Goal: Information Seeking & Learning: Learn about a topic

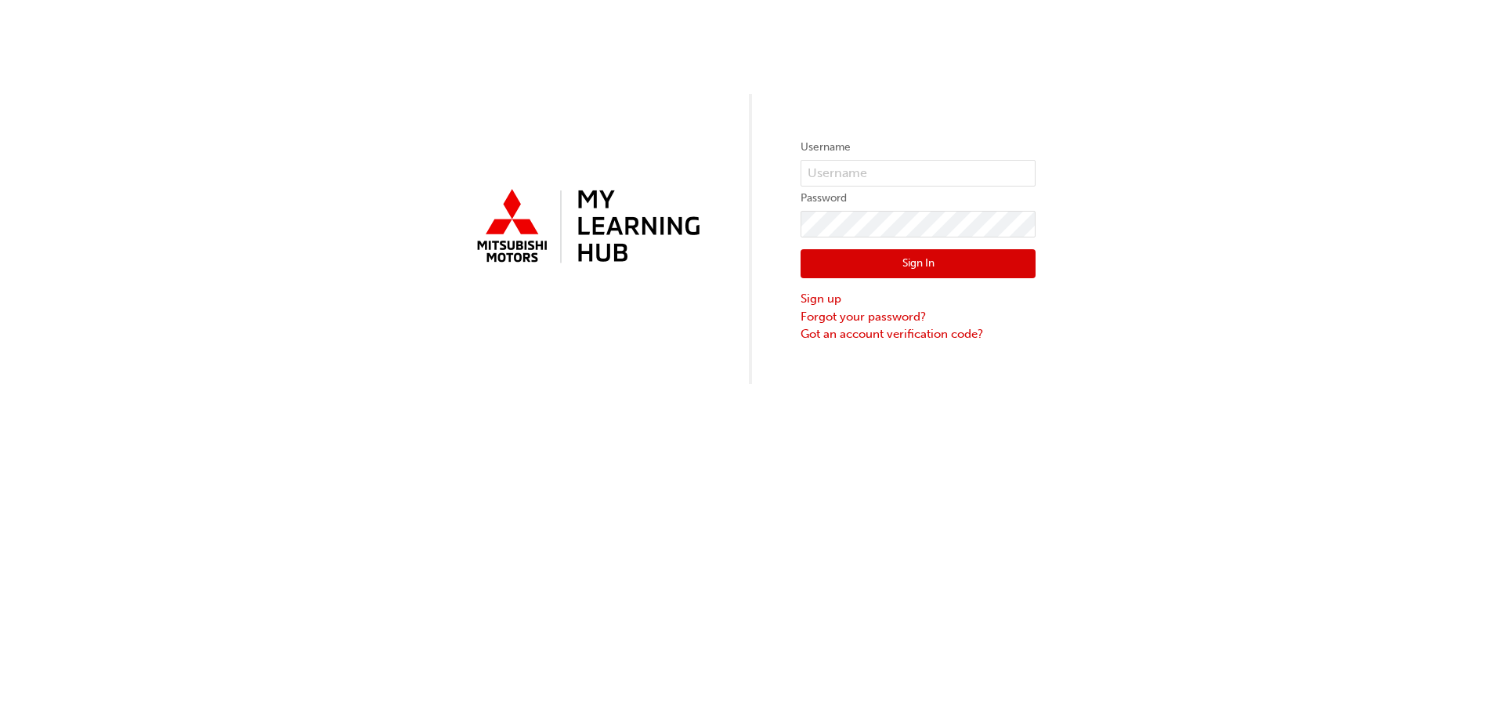
click at [870, 159] on form "Username Password Sign In Sign up Forgot your password? Got an account verifica…" at bounding box center [918, 240] width 235 height 204
click at [873, 170] on input "text" at bounding box center [918, 173] width 235 height 27
type input "0005299885"
click button "Sign In" at bounding box center [918, 264] width 235 height 30
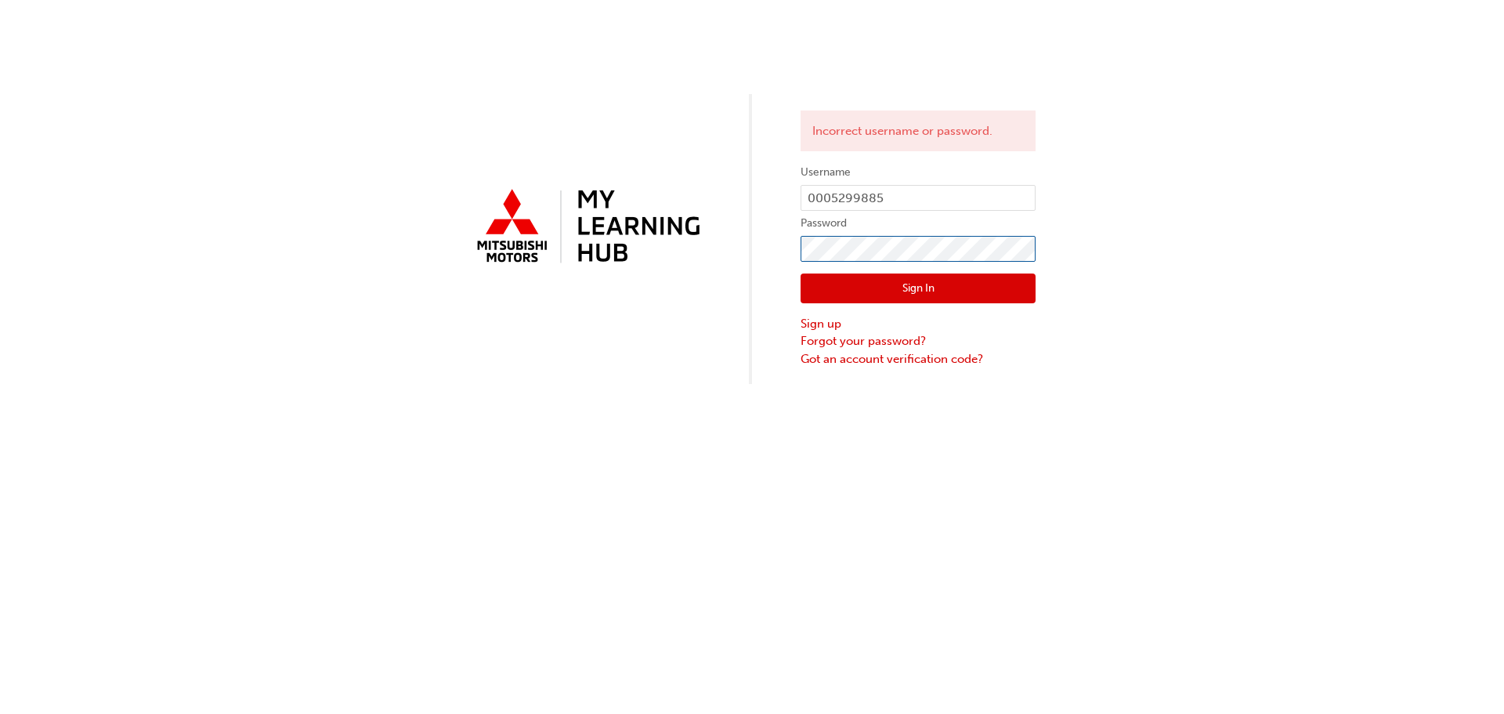
click button "Sign In" at bounding box center [918, 288] width 235 height 30
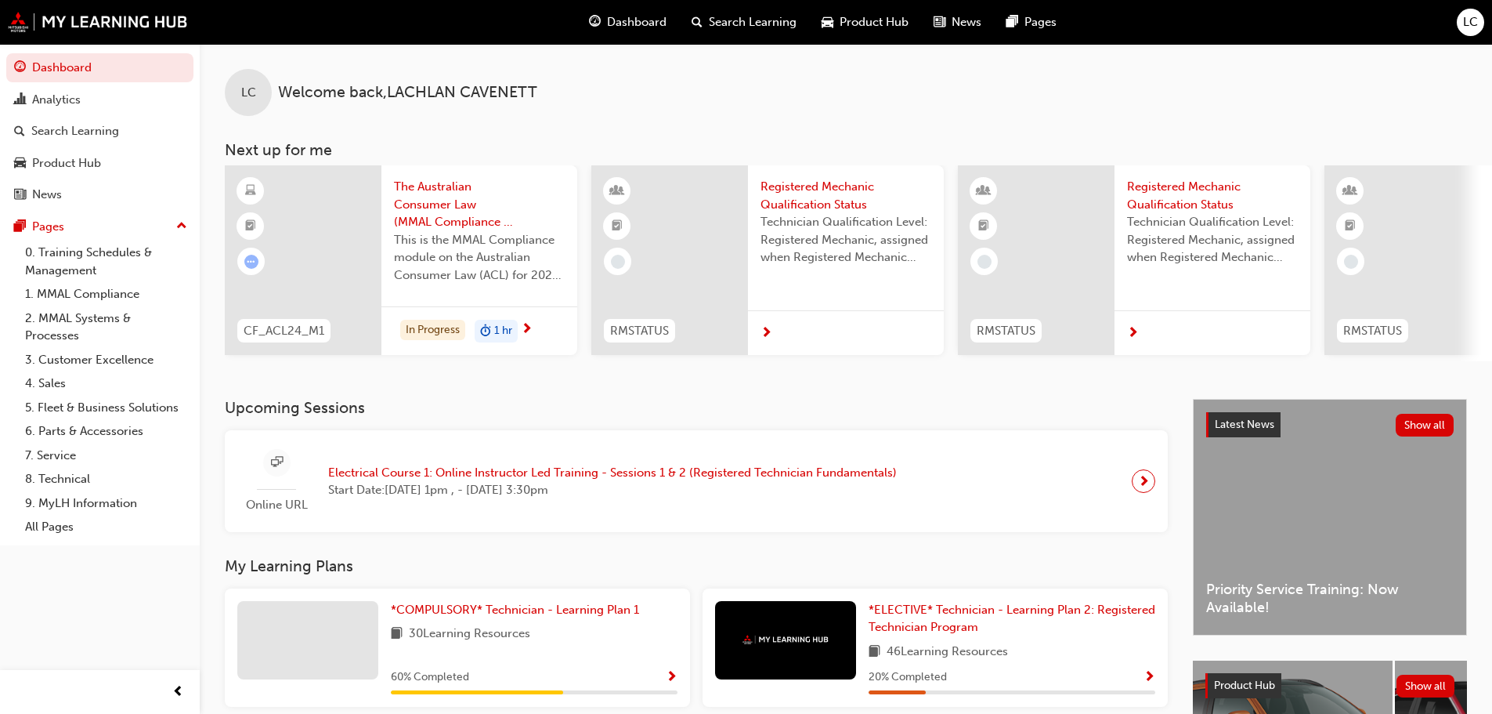
click at [1474, 31] on span "LC" at bounding box center [1470, 22] width 15 height 18
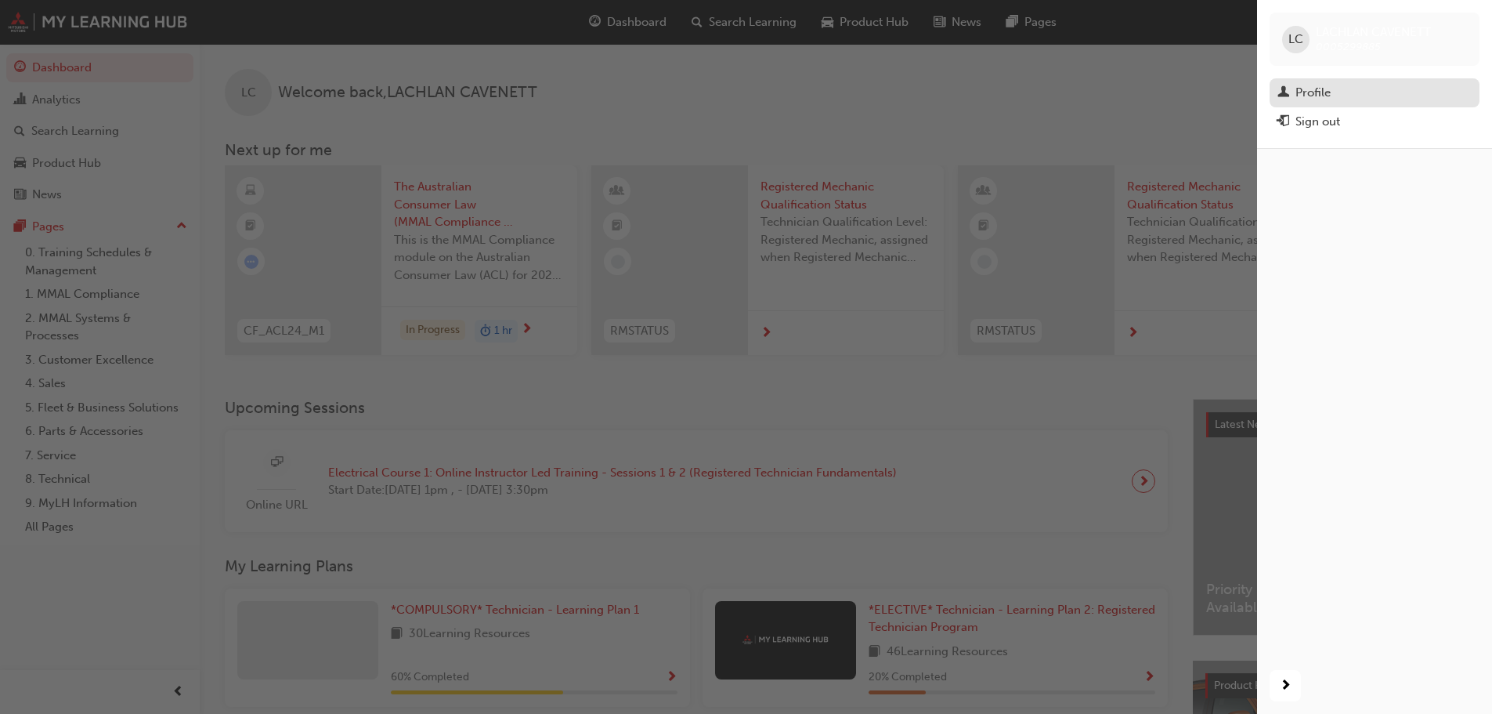
click at [1320, 99] on div "Profile" at bounding box center [1313, 93] width 35 height 18
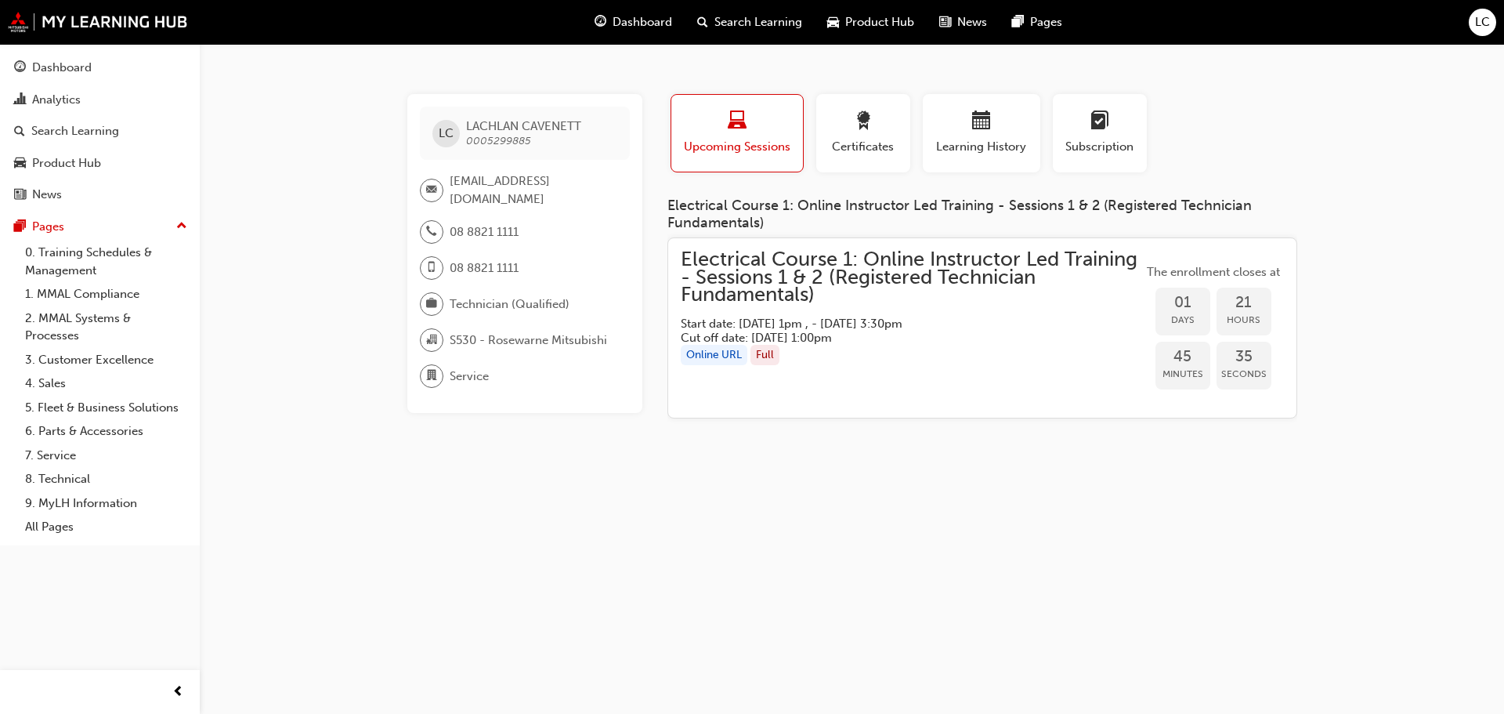
click at [759, 141] on span "Upcoming Sessions" at bounding box center [737, 147] width 108 height 18
click at [59, 130] on div "Search Learning" at bounding box center [75, 131] width 88 height 18
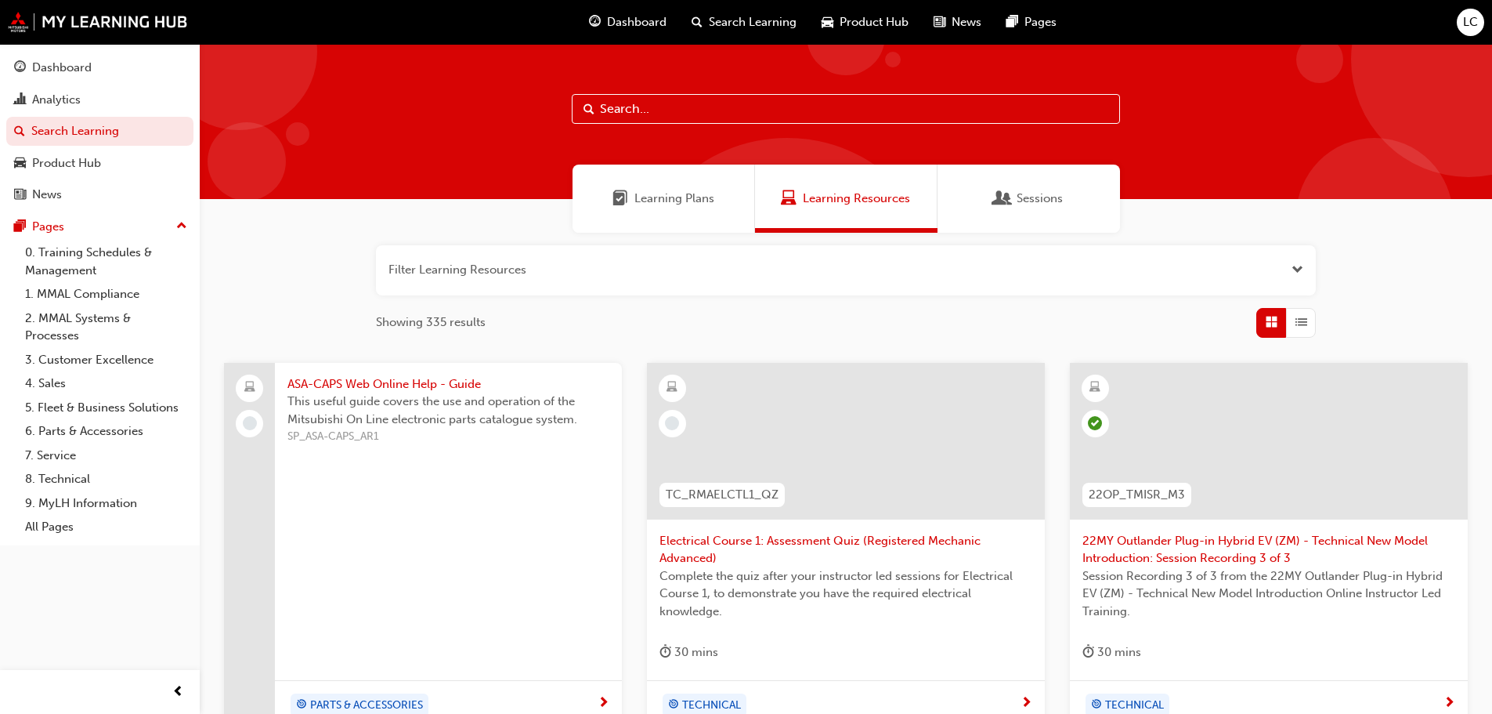
click at [659, 195] on span "Learning Plans" at bounding box center [675, 199] width 80 height 18
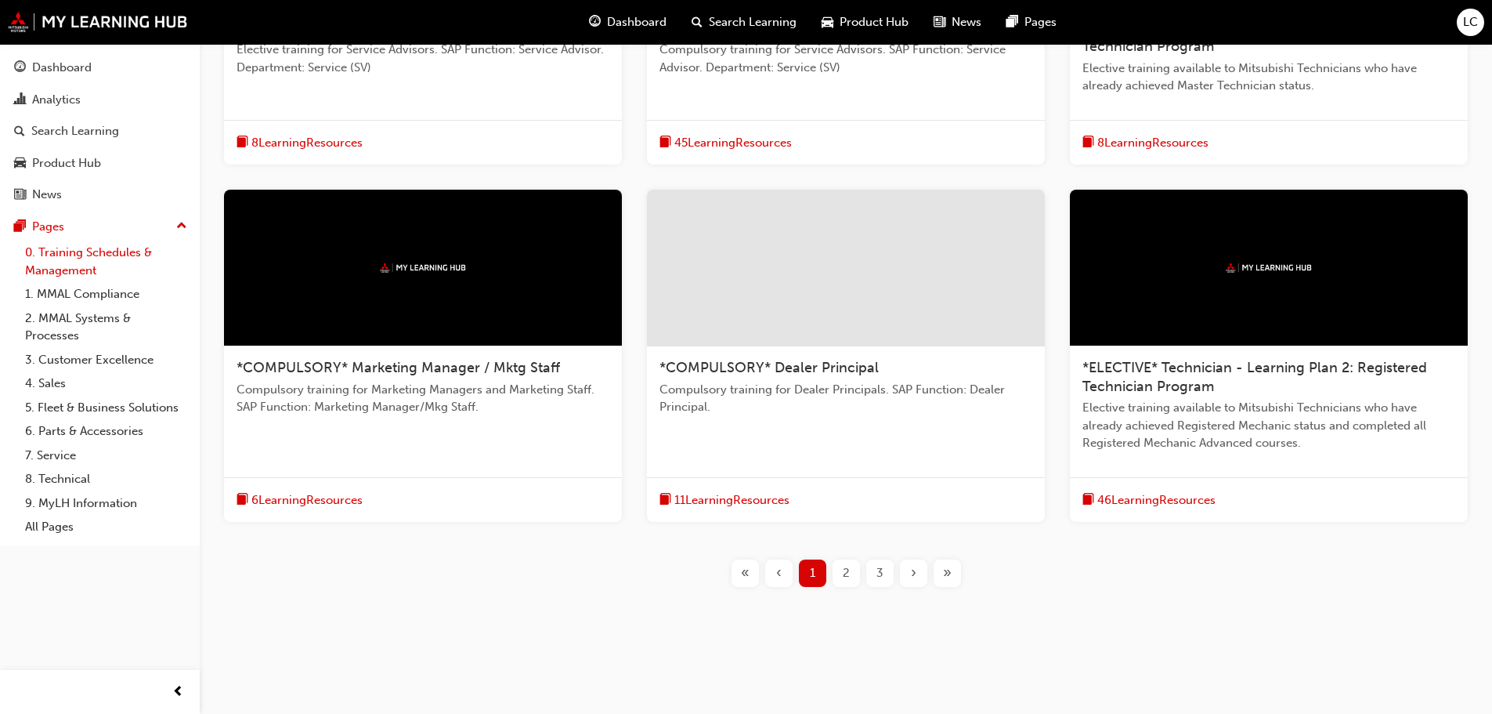
scroll to position [42, 0]
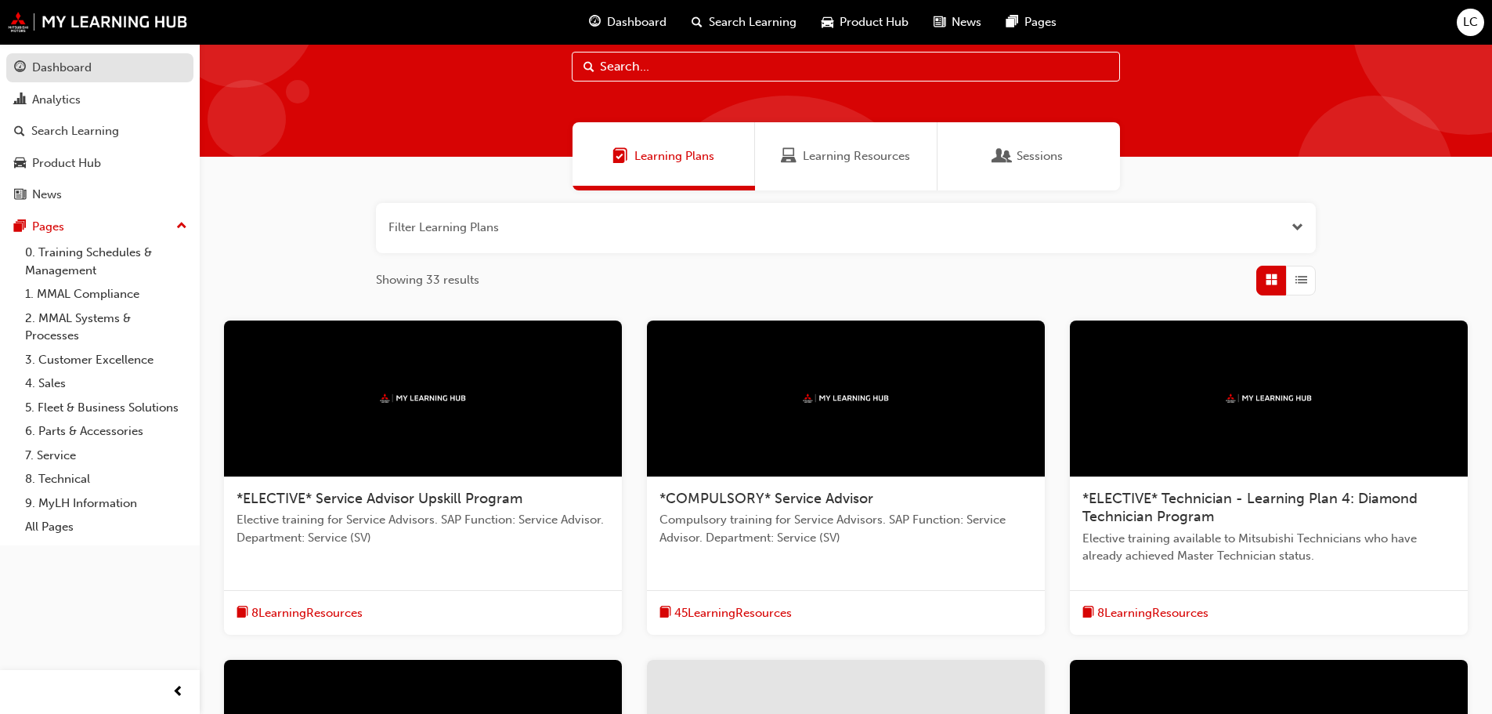
click at [73, 71] on div "Dashboard" at bounding box center [62, 68] width 60 height 18
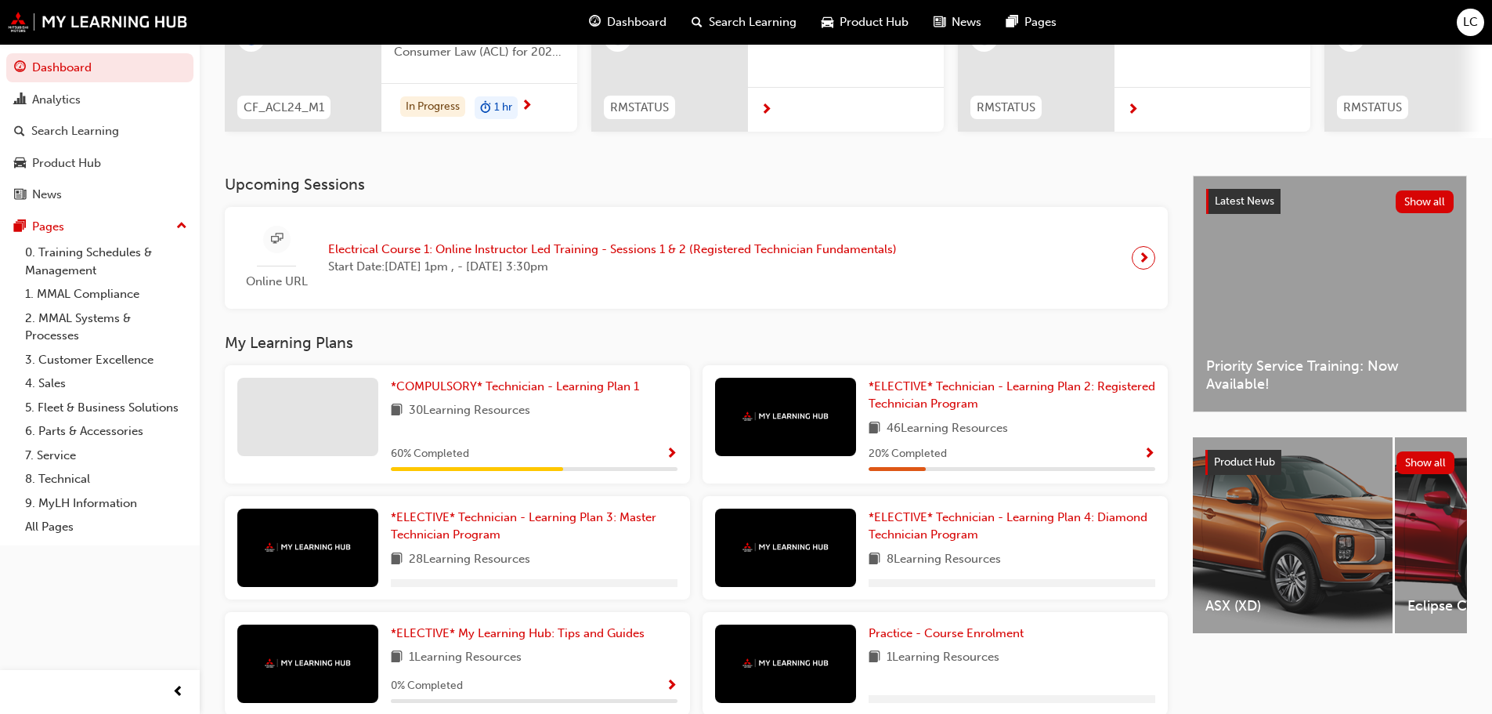
scroll to position [136, 0]
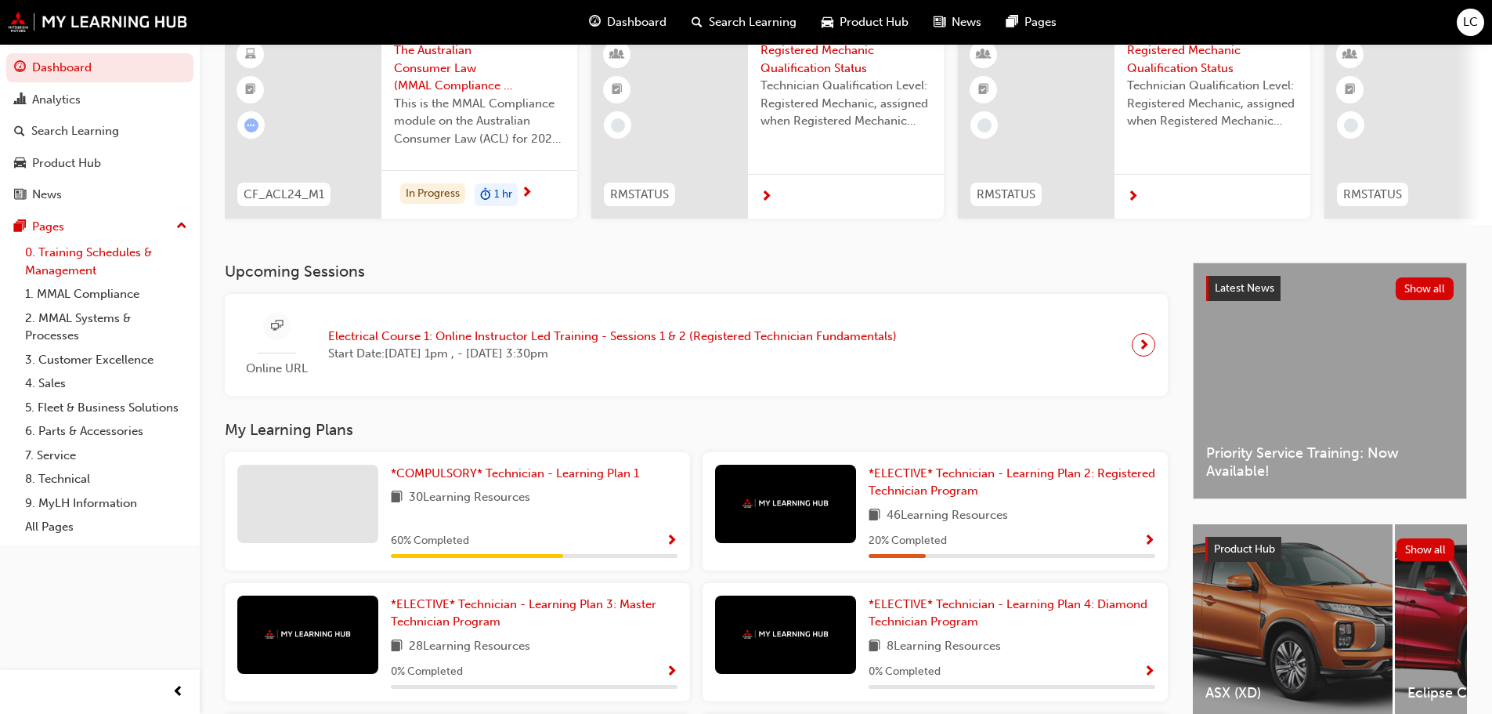
click at [105, 255] on link "0. Training Schedules & Management" at bounding box center [106, 262] width 175 height 42
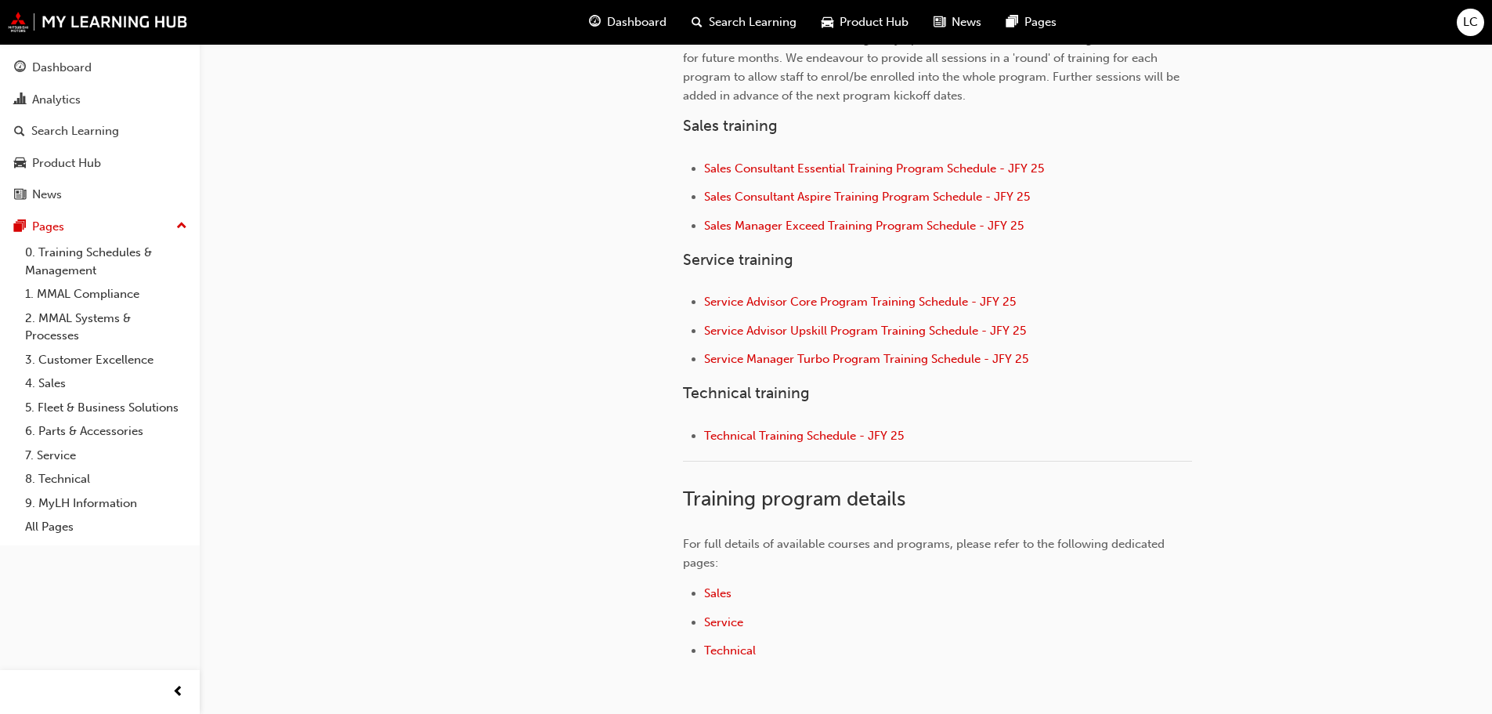
scroll to position [627, 0]
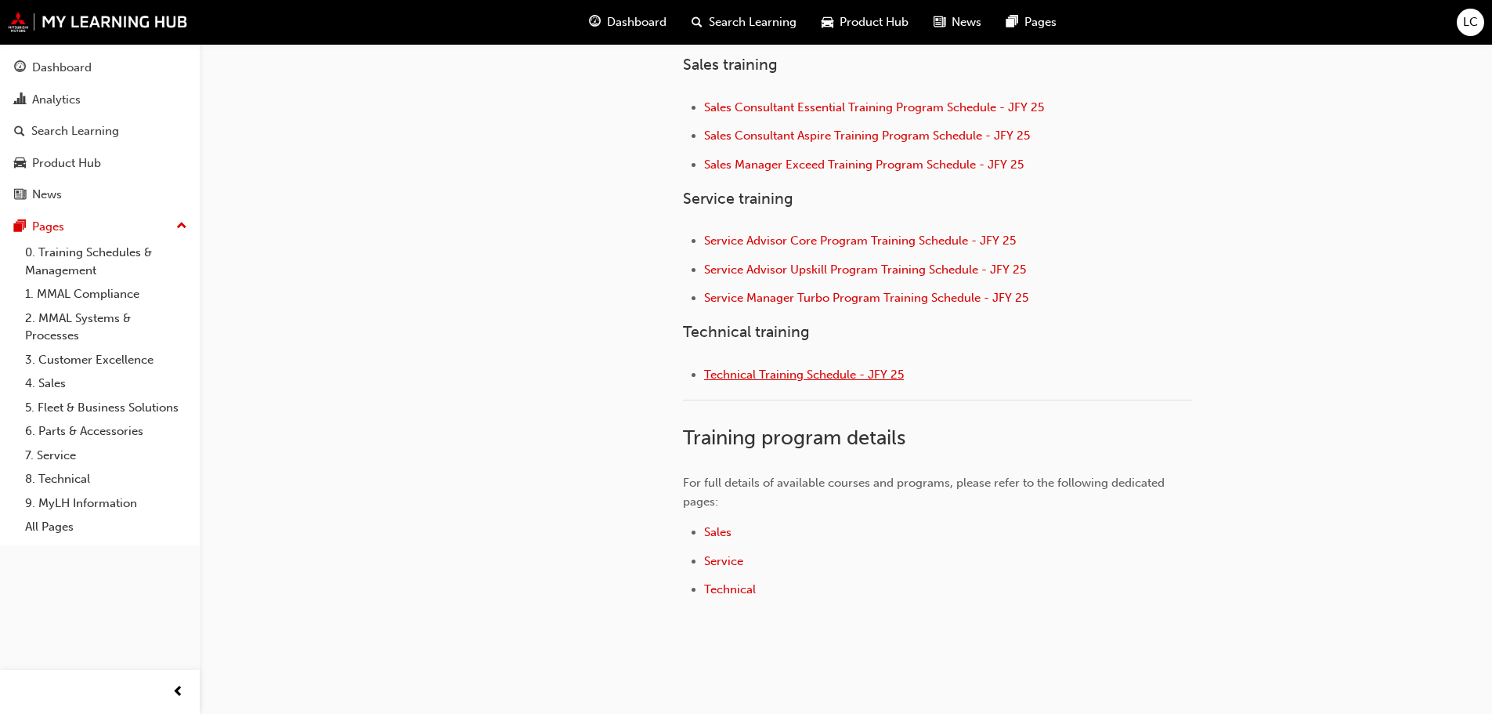
click at [760, 374] on span "Technical Training Schedule - JFY 25" at bounding box center [804, 374] width 200 height 14
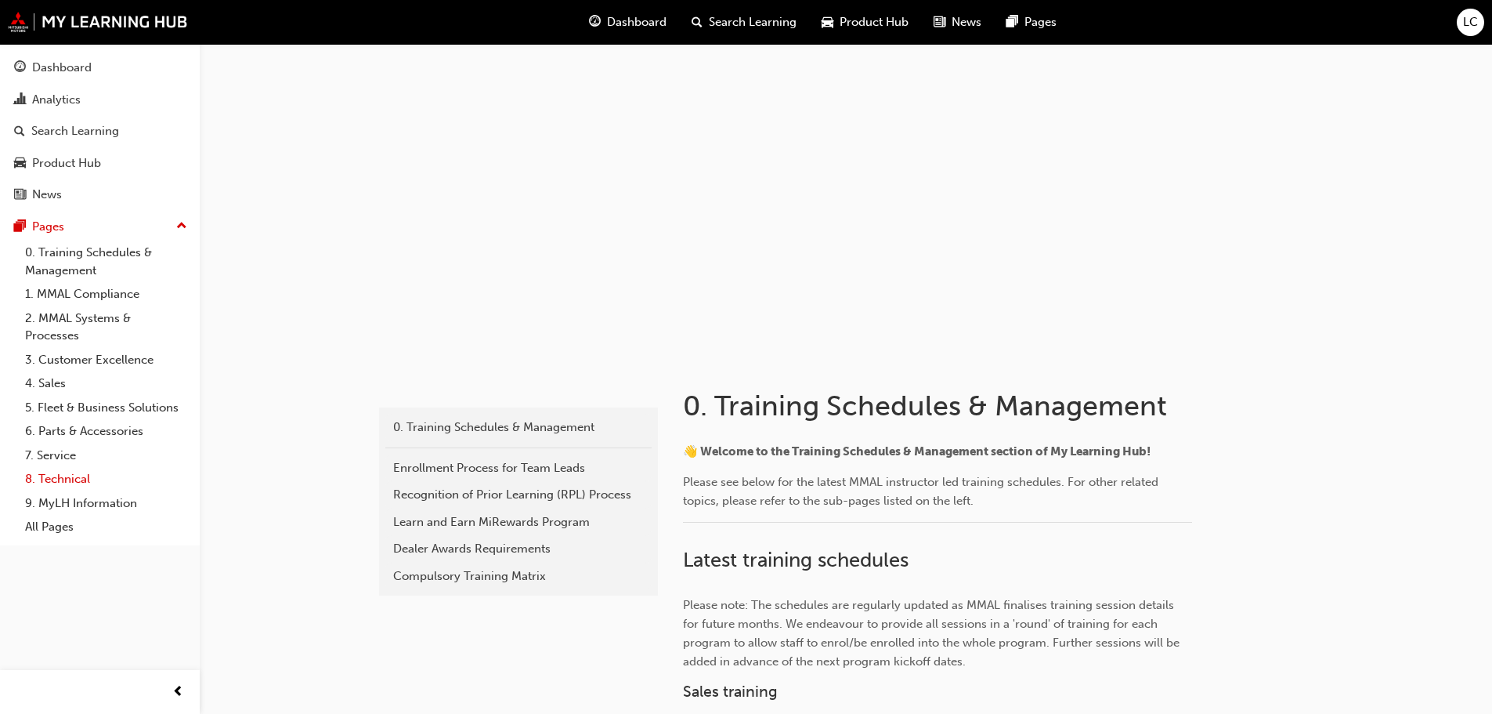
click at [67, 476] on link "8. Technical" at bounding box center [106, 479] width 175 height 24
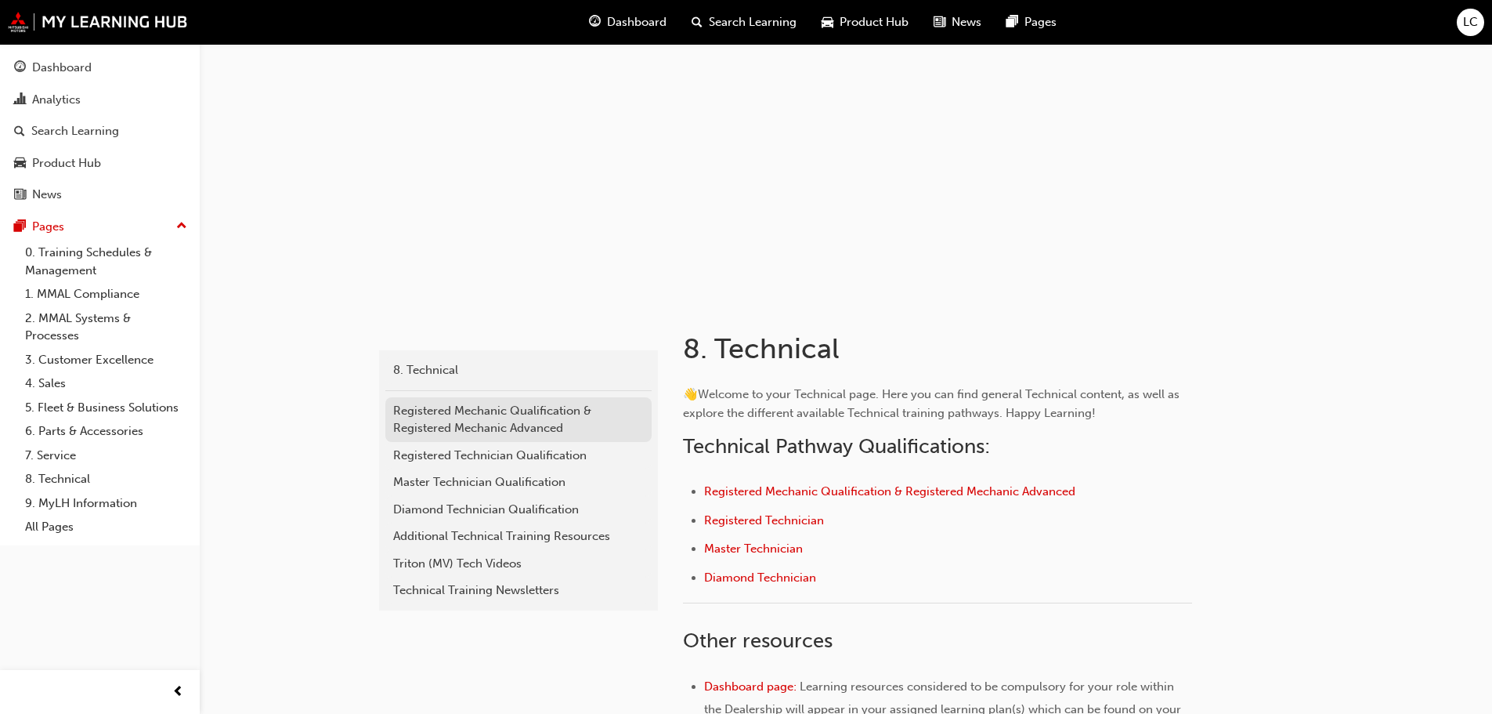
scroll to position [157, 0]
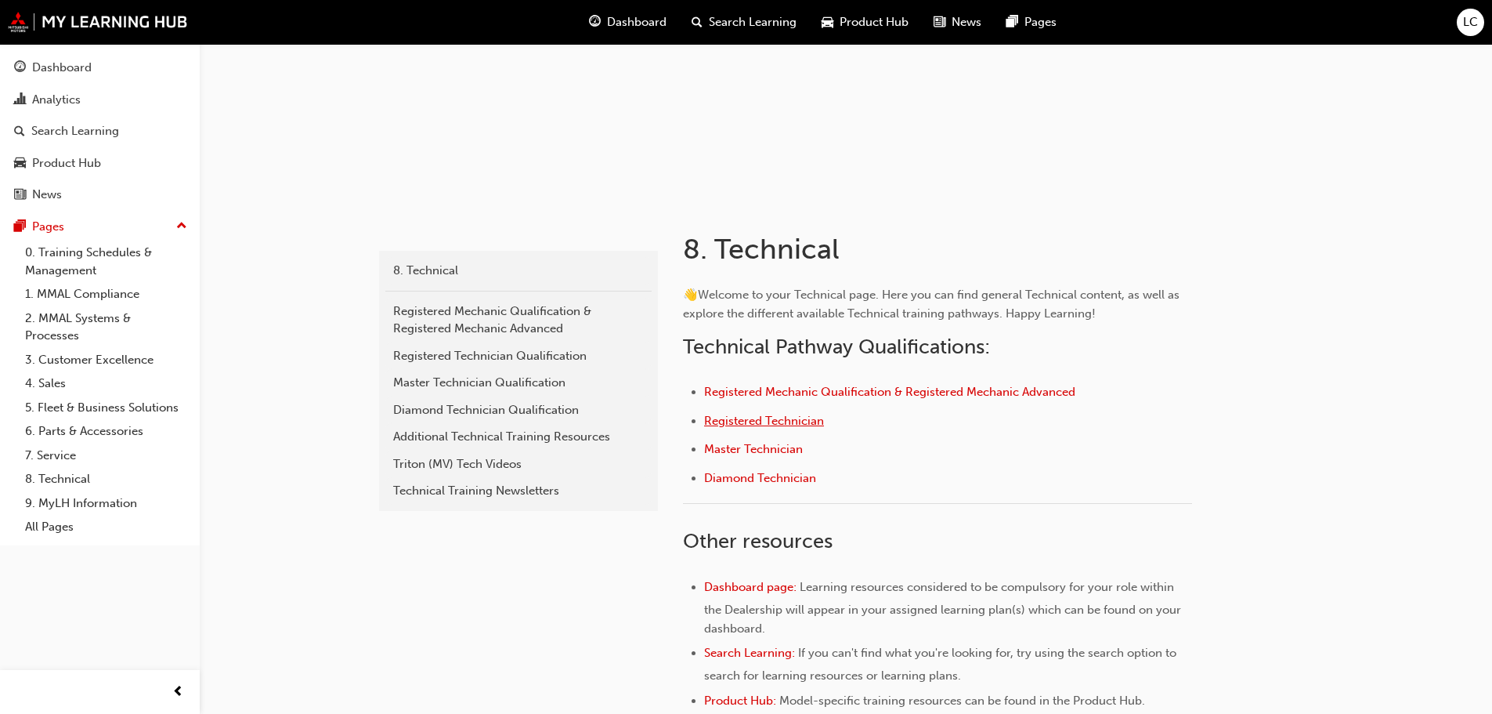
click at [758, 420] on span "Registered Technician" at bounding box center [764, 421] width 120 height 14
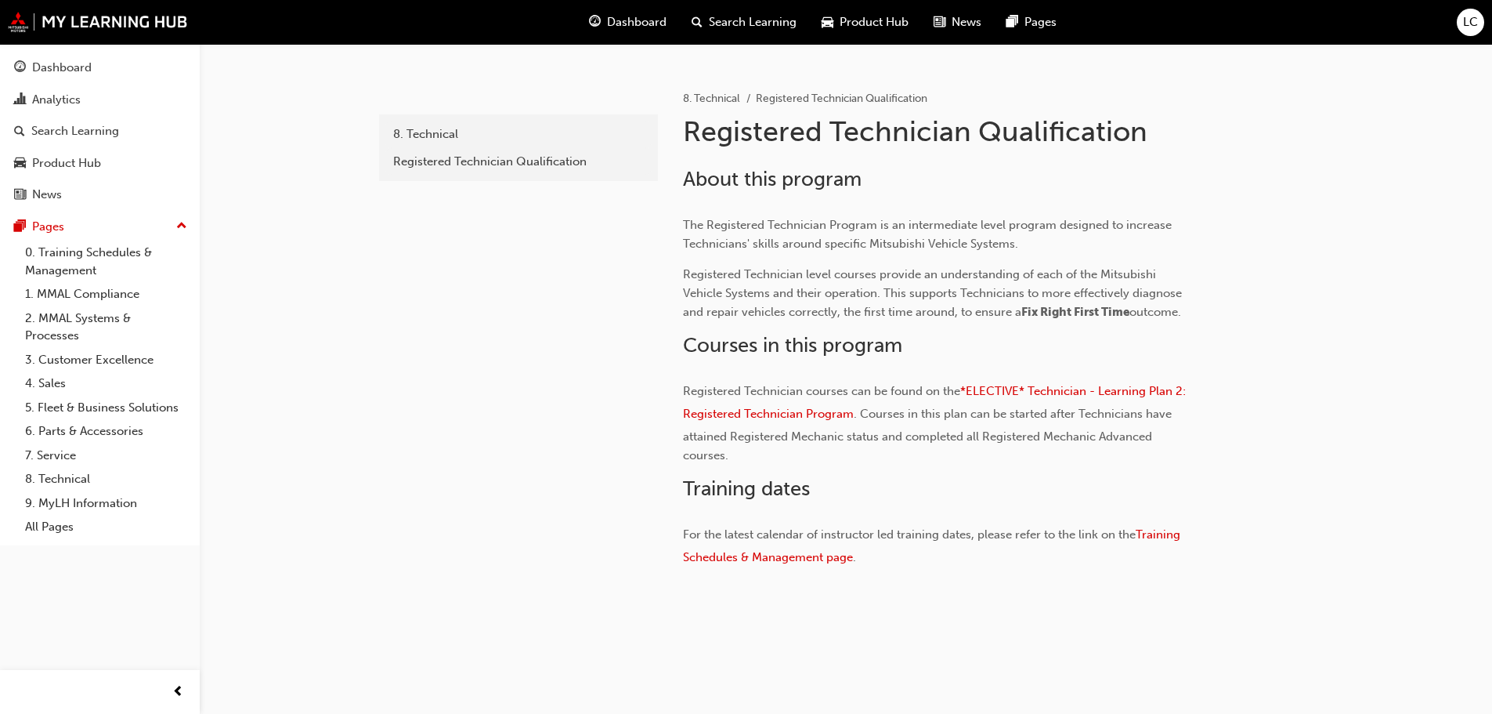
scroll to position [301, 0]
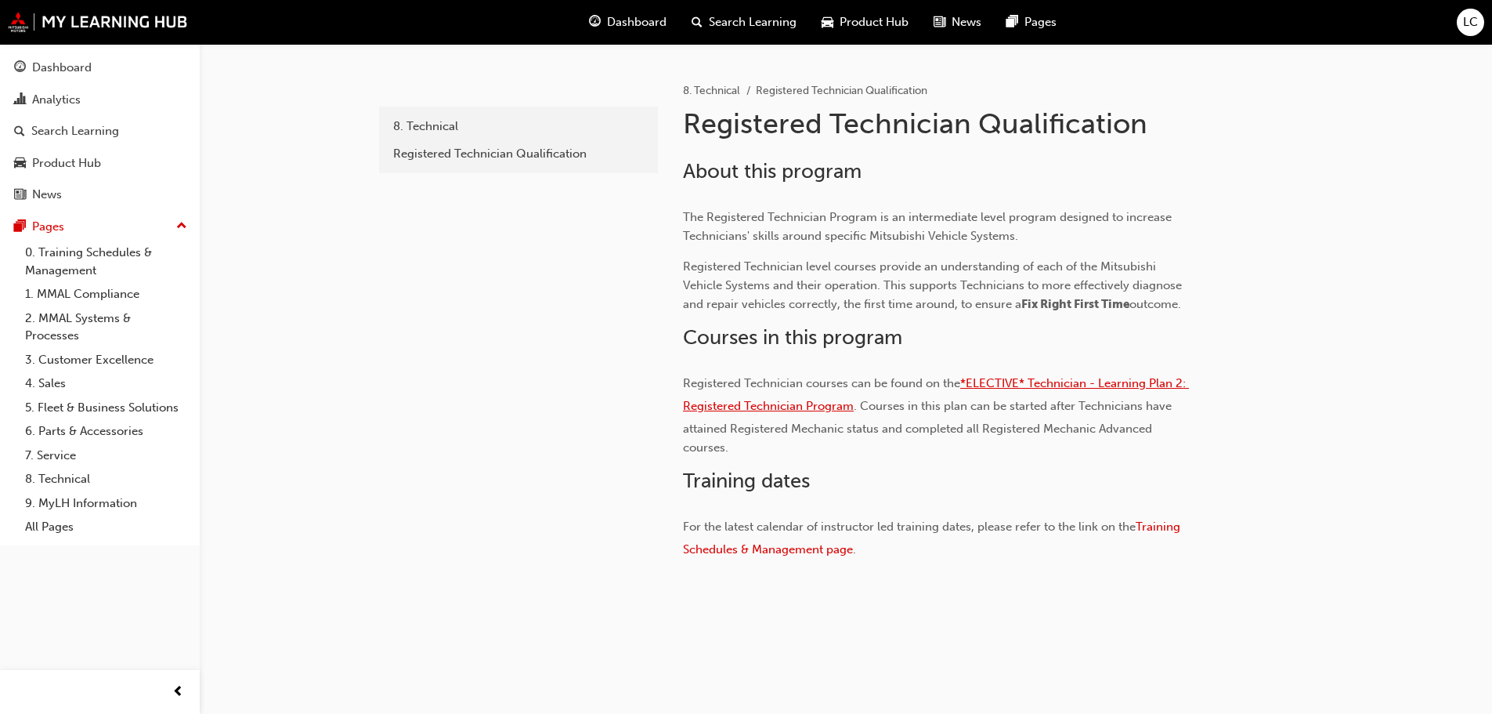
click at [1044, 381] on span "*ELECTIVE* Technician - Learning Plan 2: Registered Technician Program" at bounding box center [936, 394] width 506 height 37
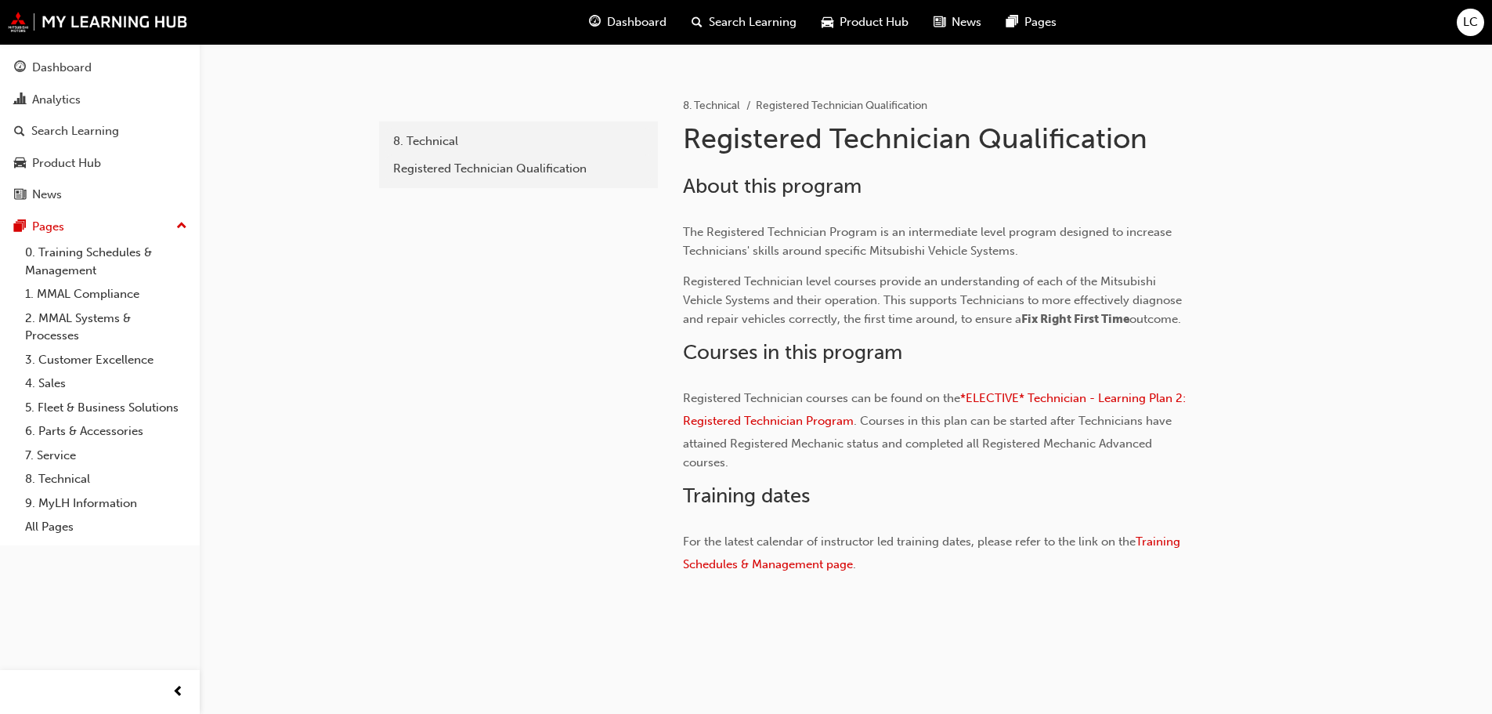
scroll to position [301, 0]
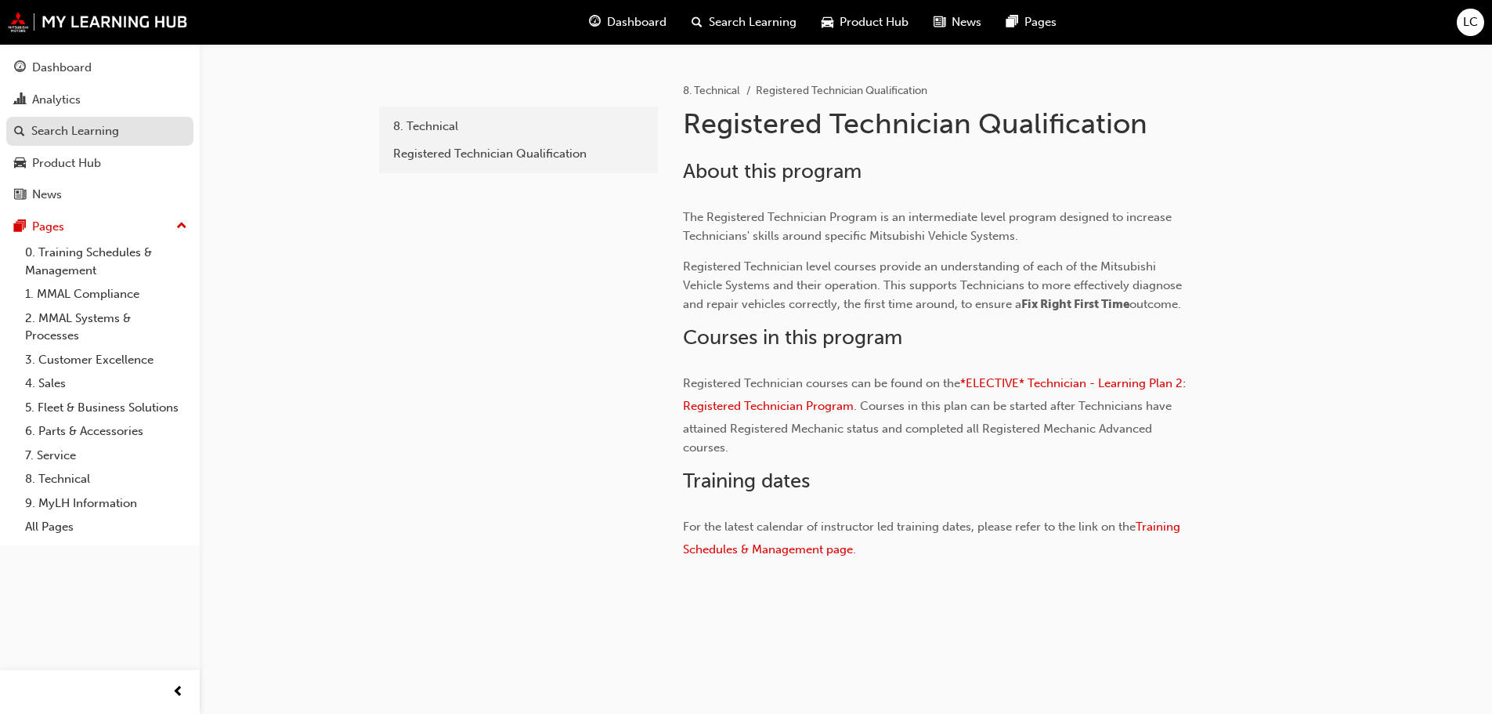
click at [44, 130] on div "Search Learning" at bounding box center [75, 131] width 88 height 18
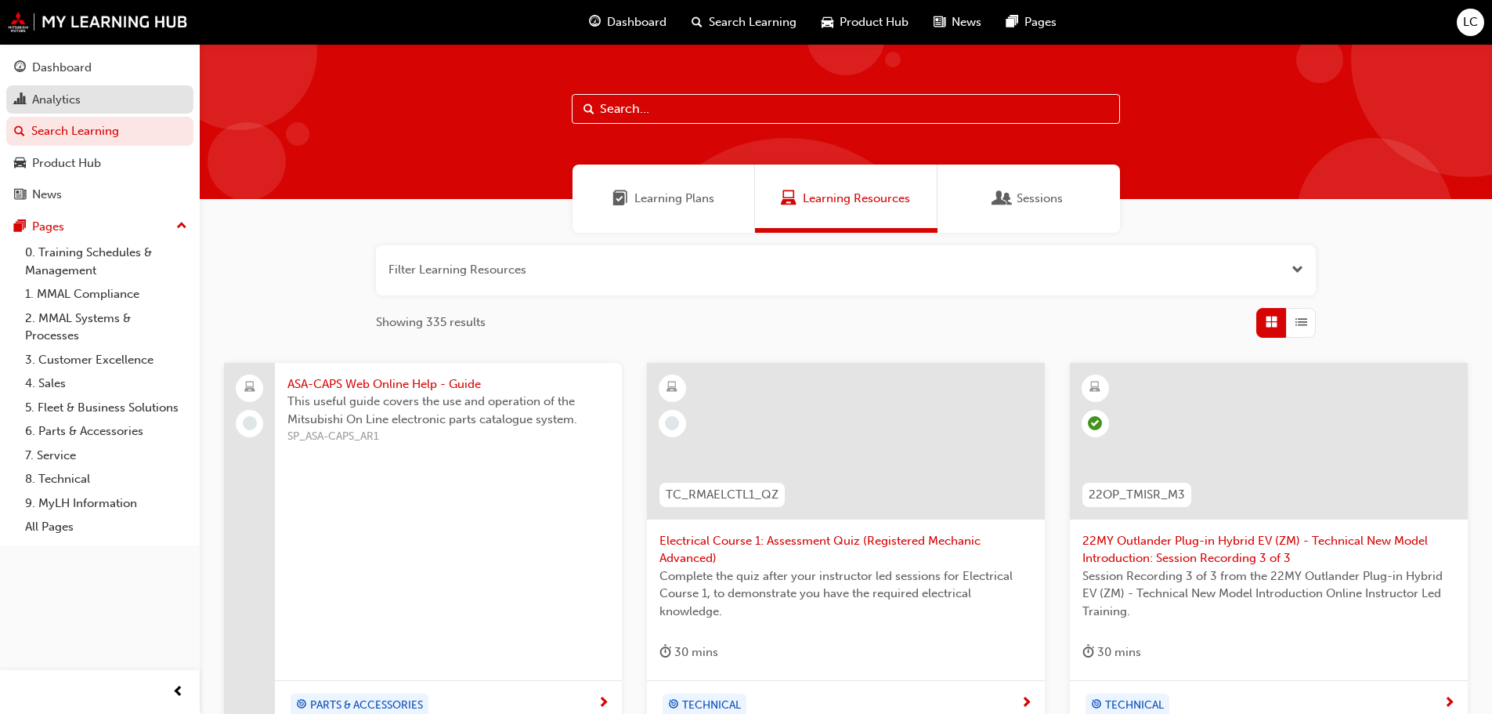
click at [62, 103] on div "Analytics" at bounding box center [56, 100] width 49 height 18
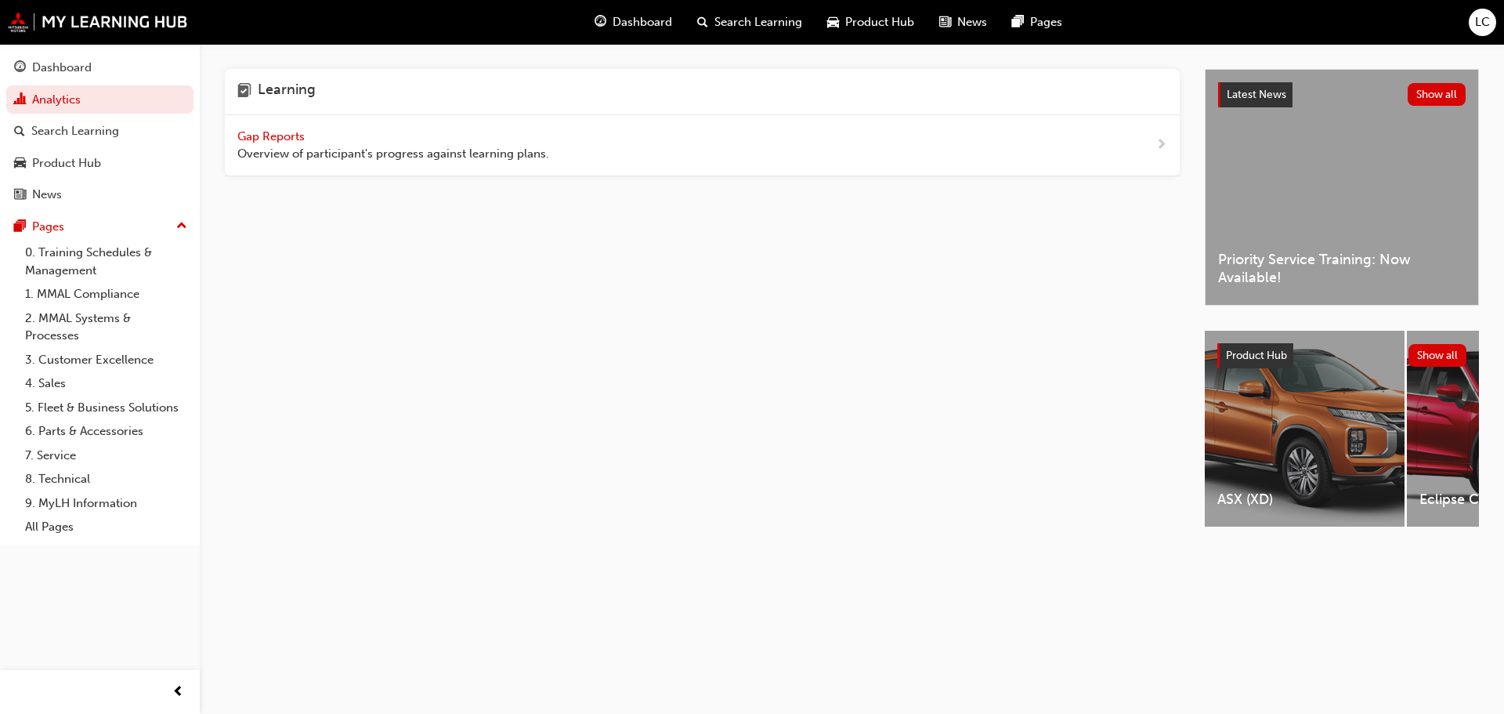
click at [293, 136] on span "Gap Reports" at bounding box center [272, 136] width 71 height 14
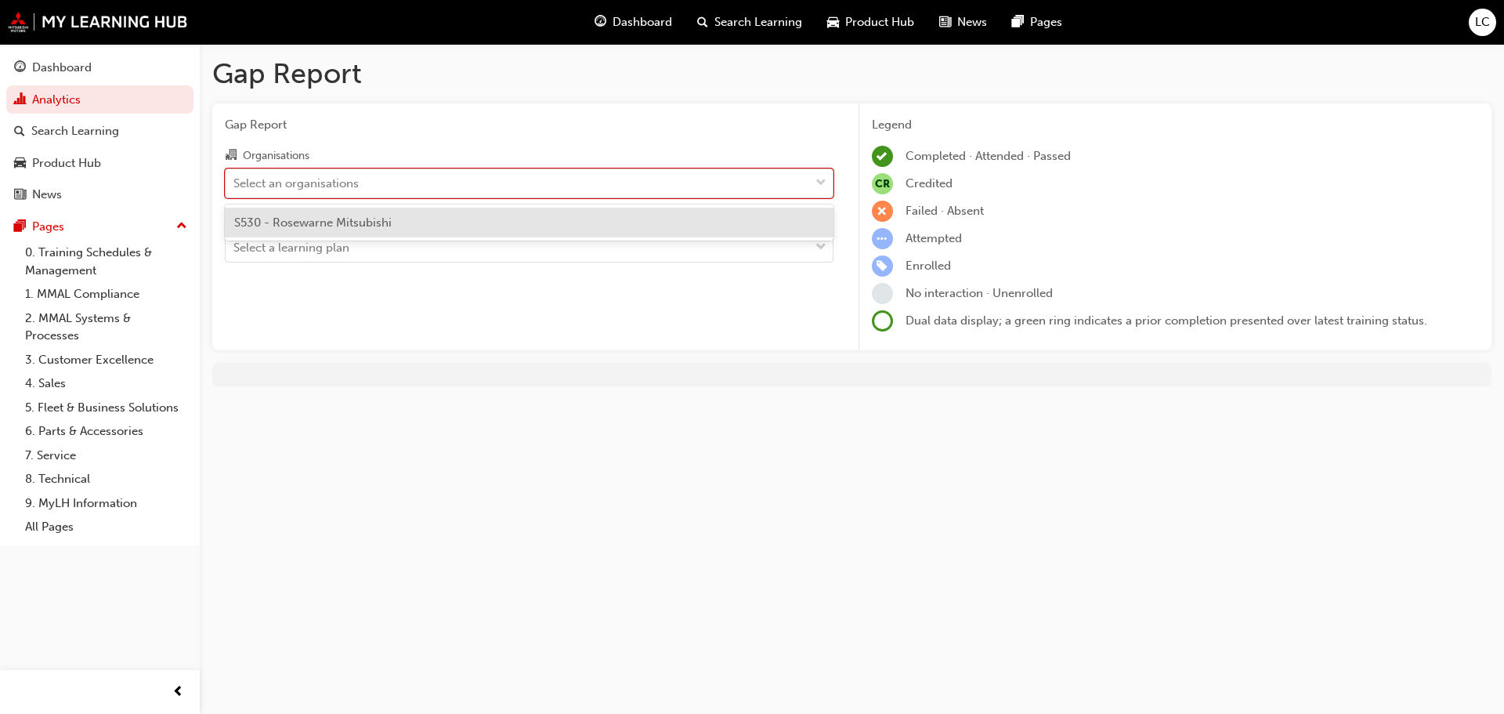
click at [538, 173] on div "Select an organisations" at bounding box center [518, 182] width 584 height 27
click at [235, 175] on input "Organisations option S530 - Rosewarne Mitsubishi focused, 1 of 1. 1 result avai…" at bounding box center [234, 181] width 2 height 13
click at [393, 227] on div "S530 - Rosewarne Mitsubishi" at bounding box center [529, 223] width 609 height 31
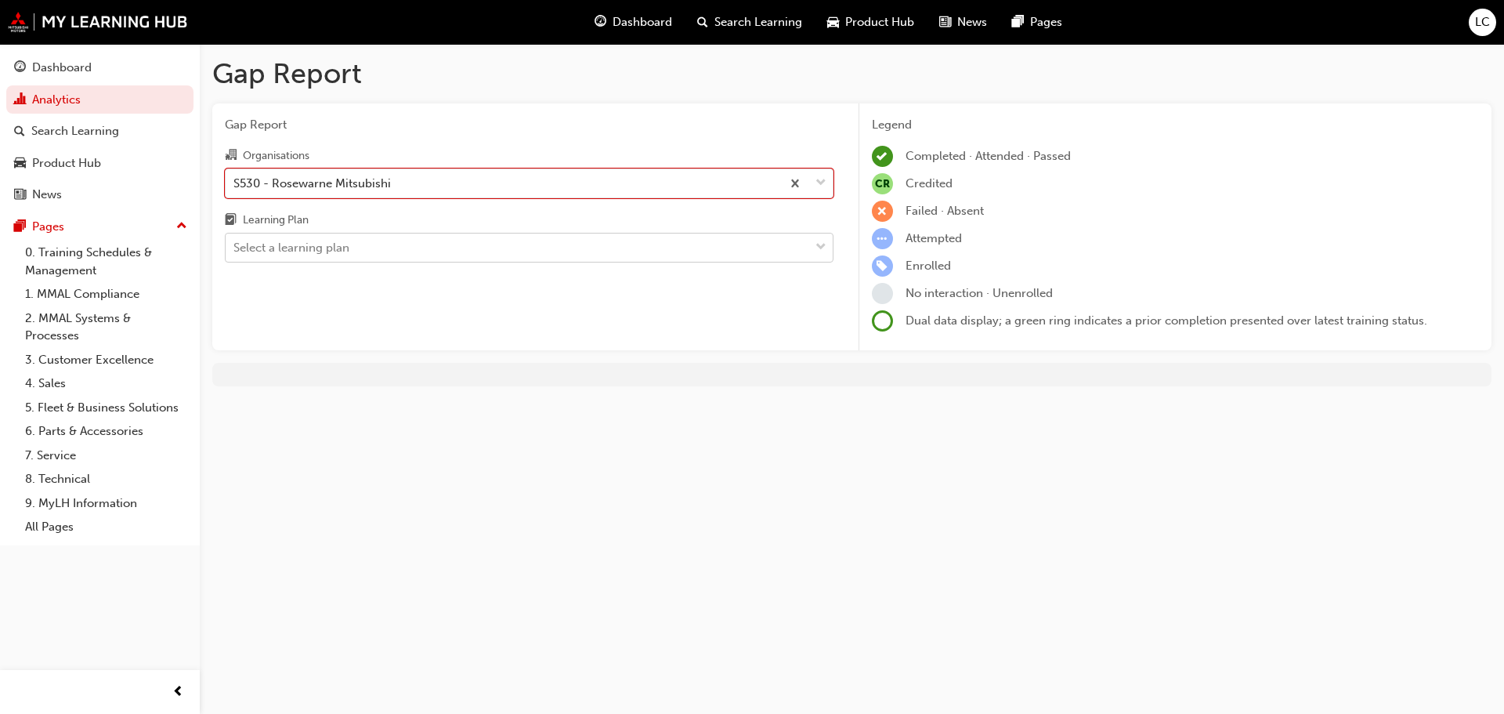
click at [818, 249] on span "down-icon" at bounding box center [821, 247] width 11 height 20
click at [235, 249] on input "Learning Plan Select a learning plan" at bounding box center [234, 247] width 2 height 13
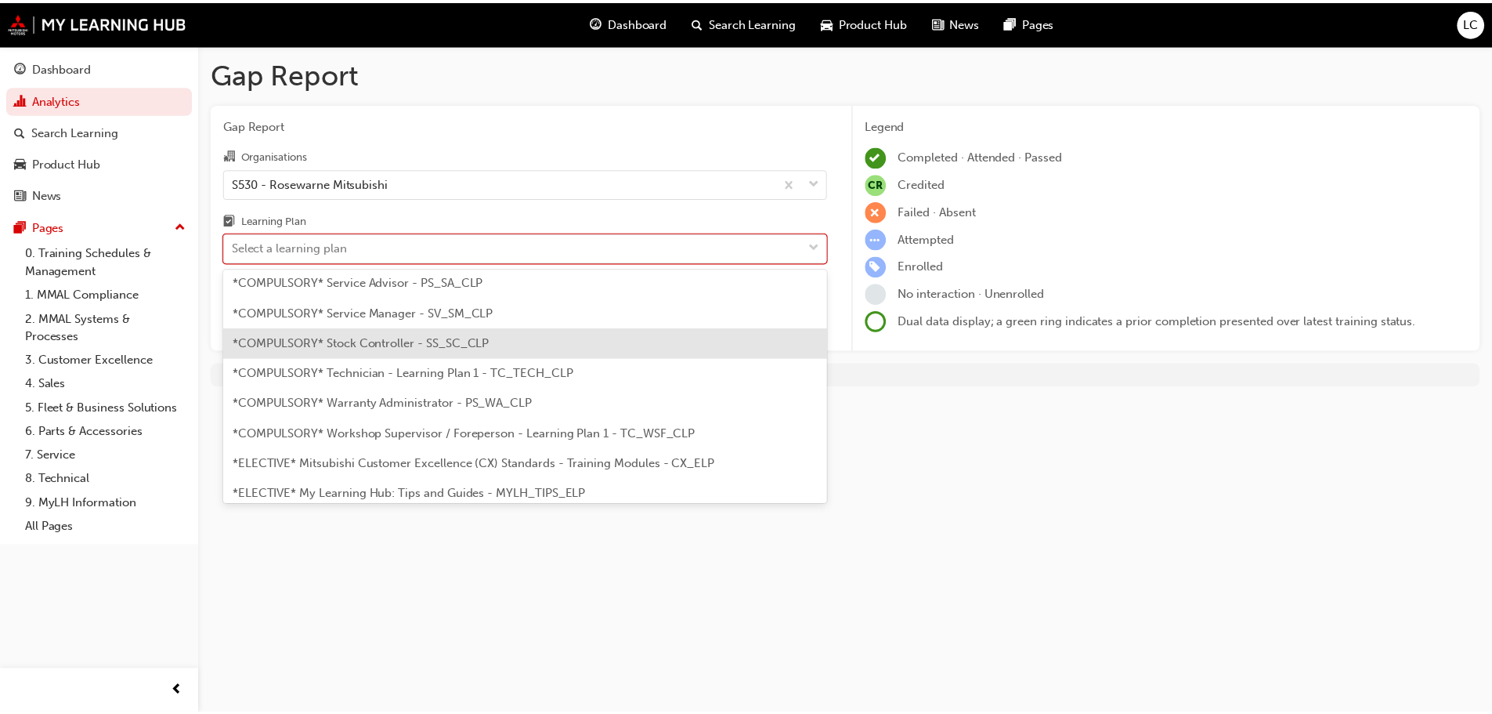
scroll to position [548, 0]
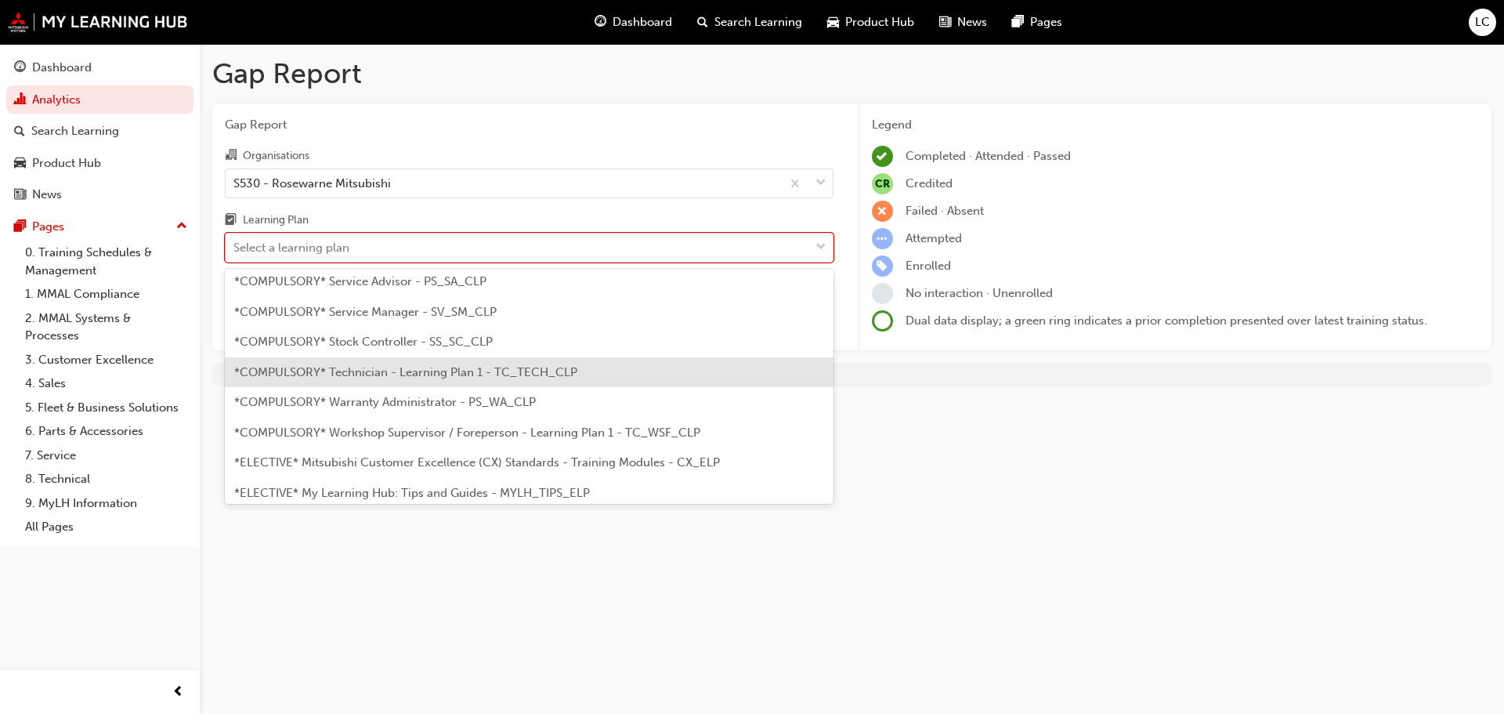
click at [394, 369] on span "*COMPULSORY* Technician - Learning Plan 1 - TC_TECH_CLP" at bounding box center [405, 372] width 343 height 14
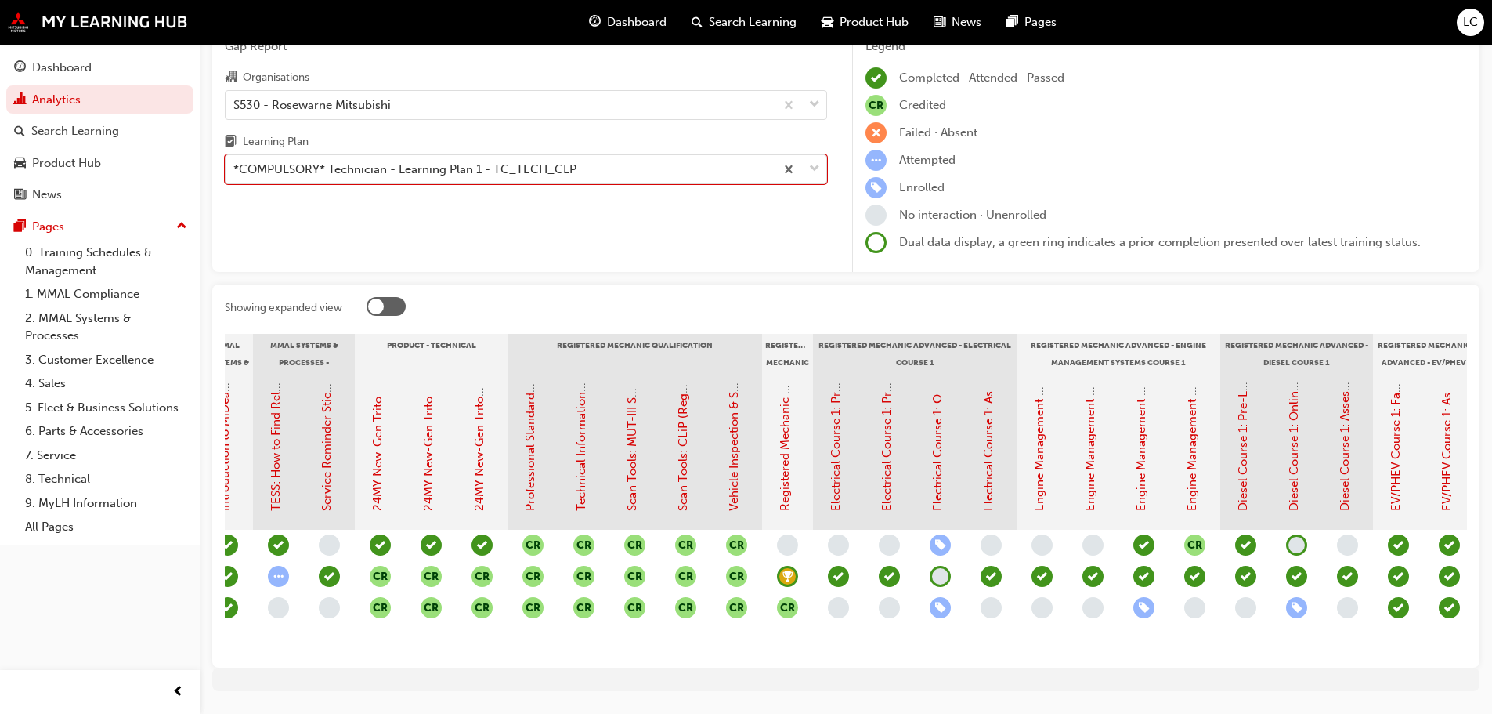
scroll to position [0, 483]
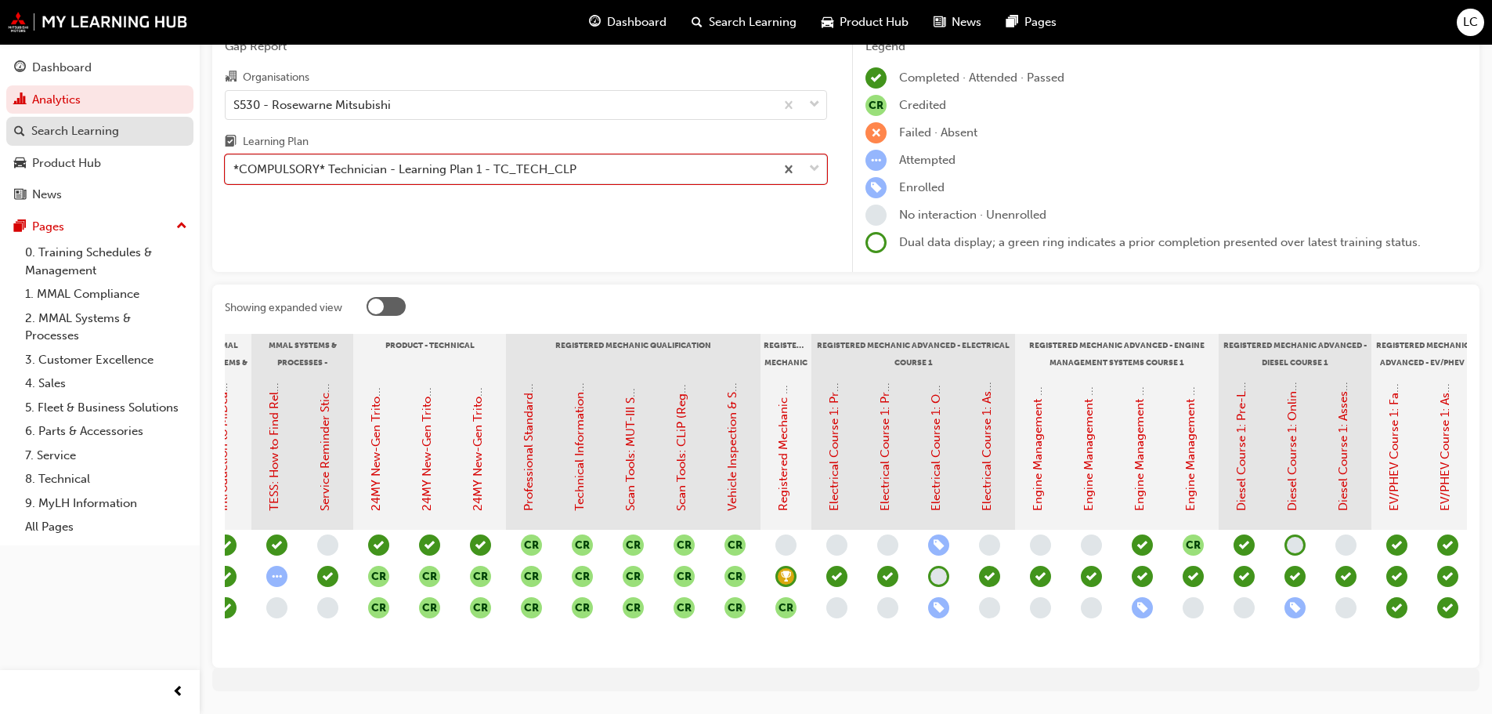
click at [78, 130] on div "Search Learning" at bounding box center [75, 131] width 88 height 18
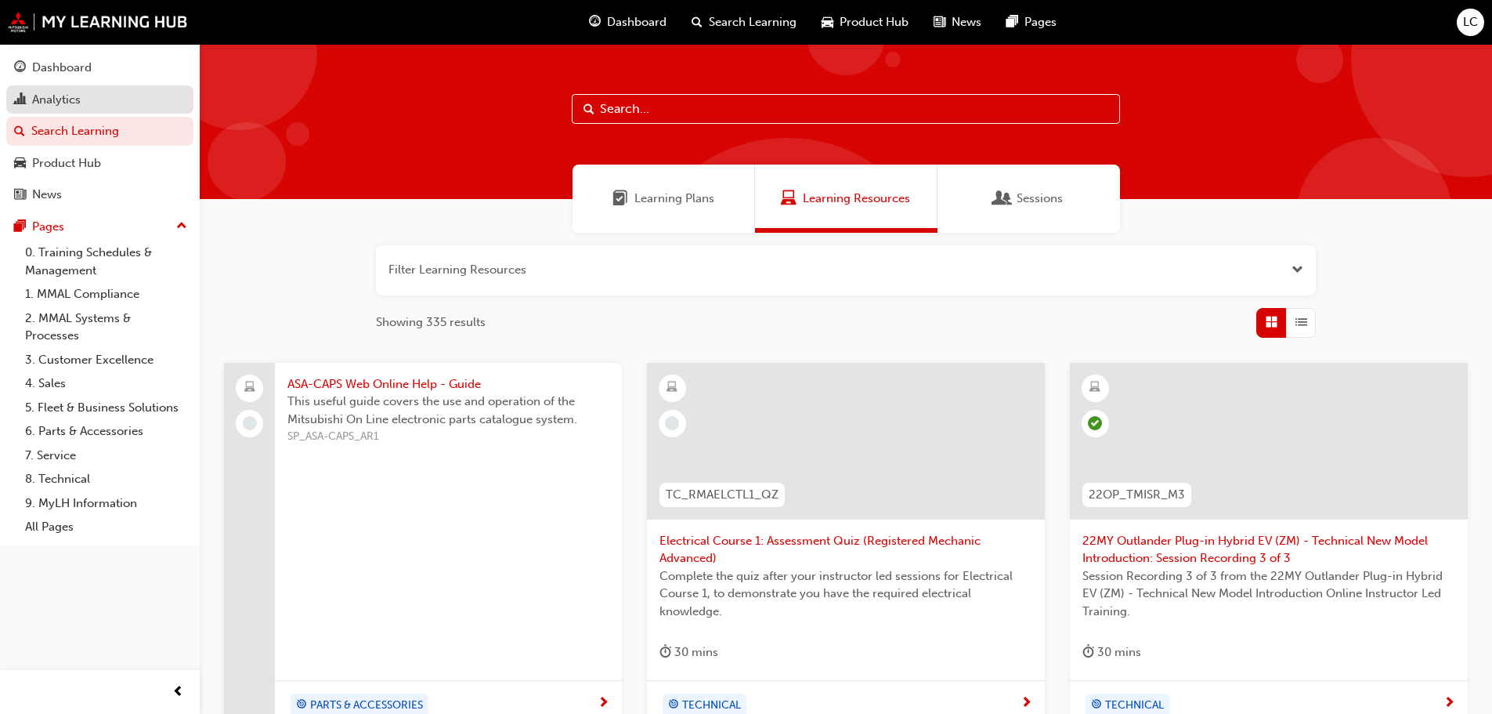
click at [45, 100] on div "Analytics" at bounding box center [56, 100] width 49 height 18
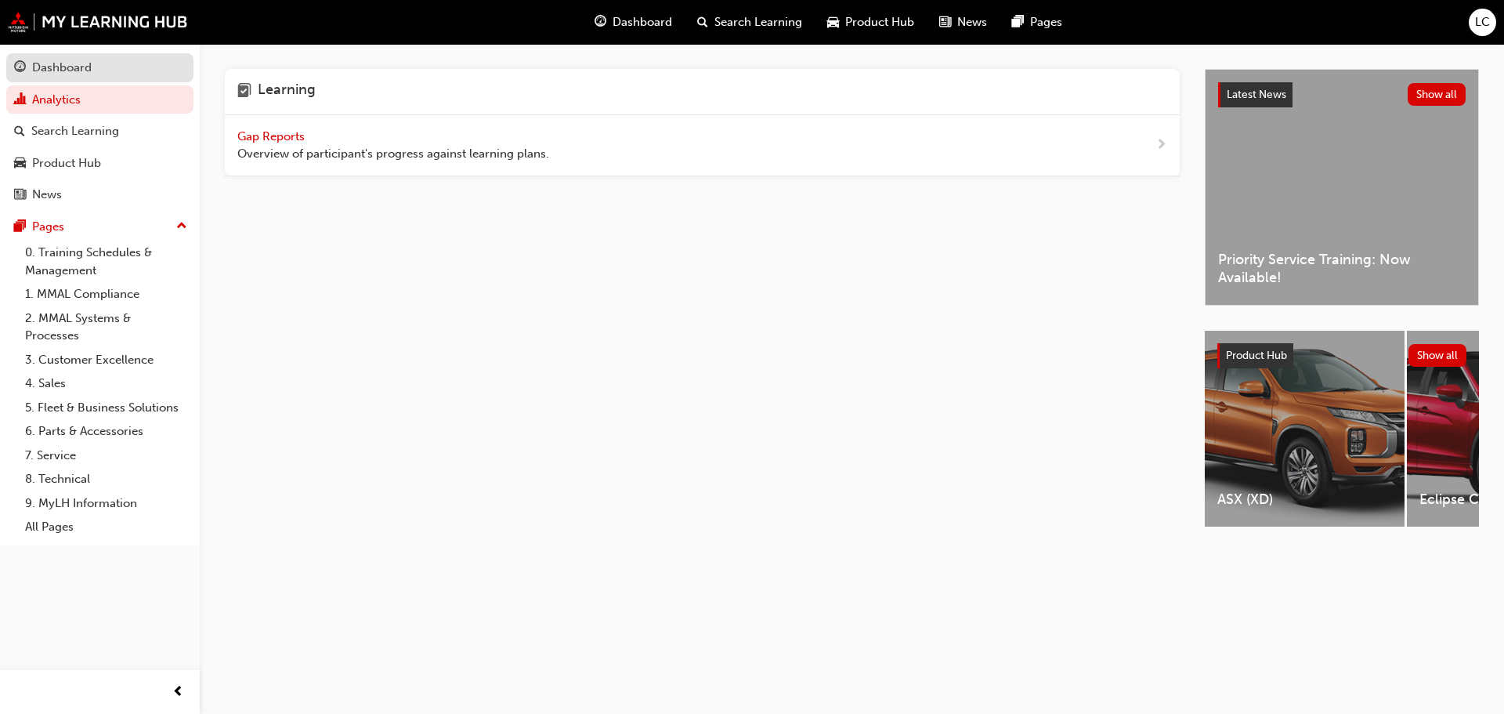
click at [57, 72] on div "Dashboard" at bounding box center [62, 68] width 60 height 18
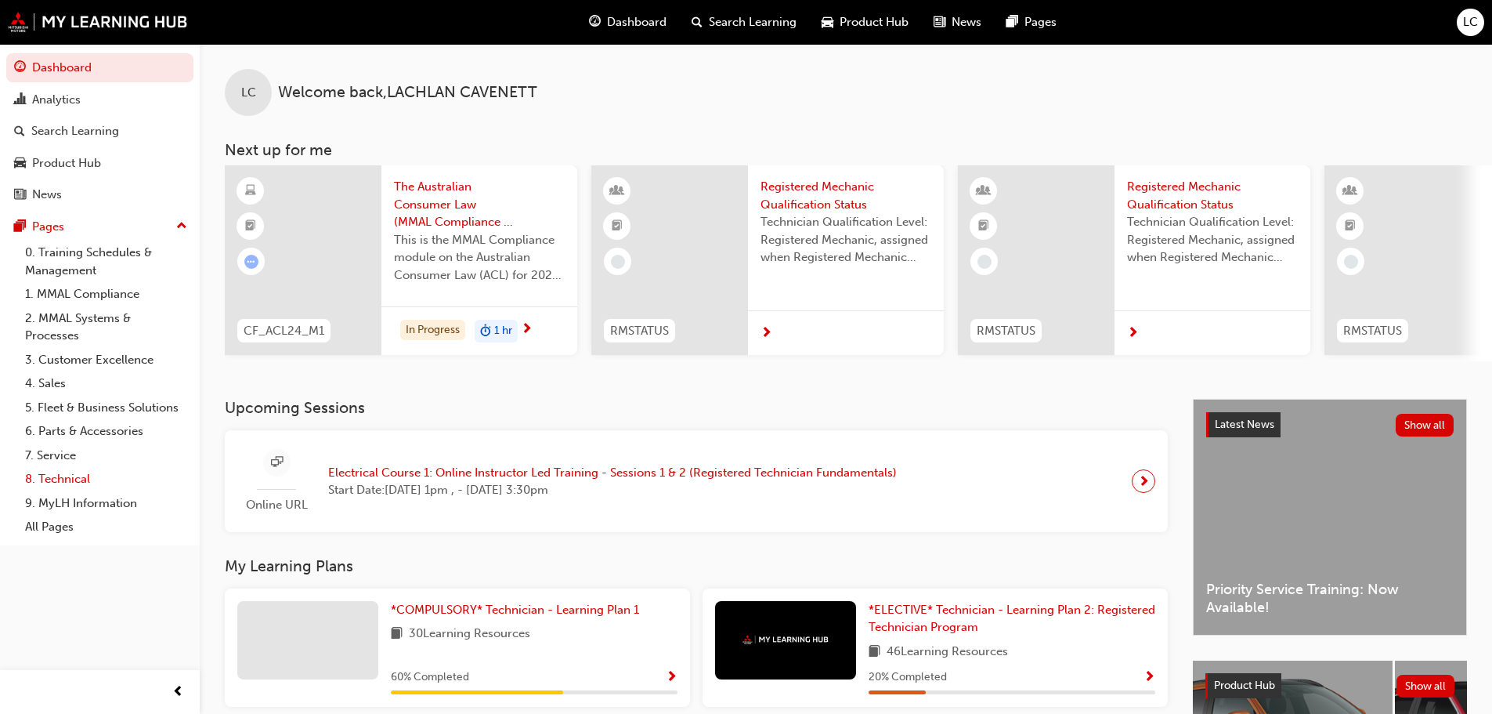
click at [53, 480] on link "8. Technical" at bounding box center [106, 479] width 175 height 24
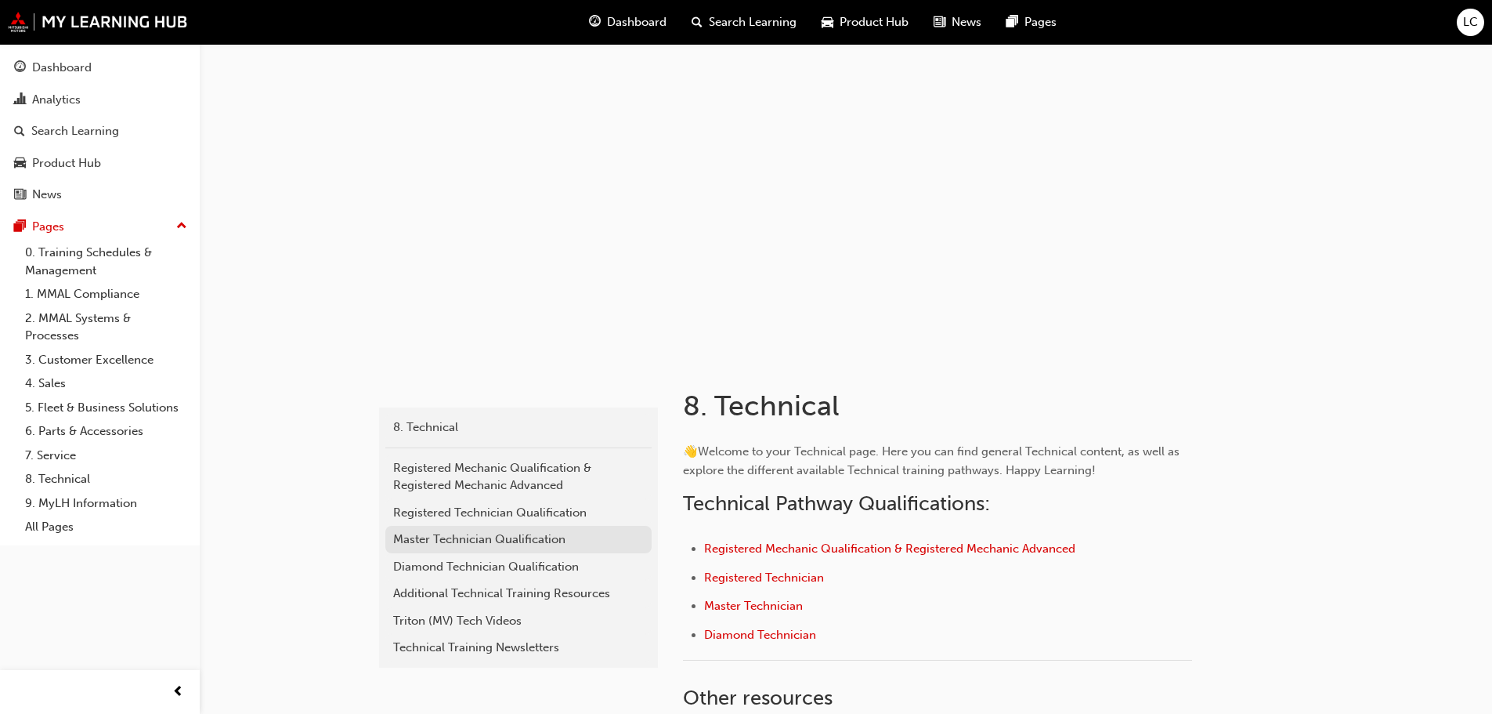
scroll to position [78, 0]
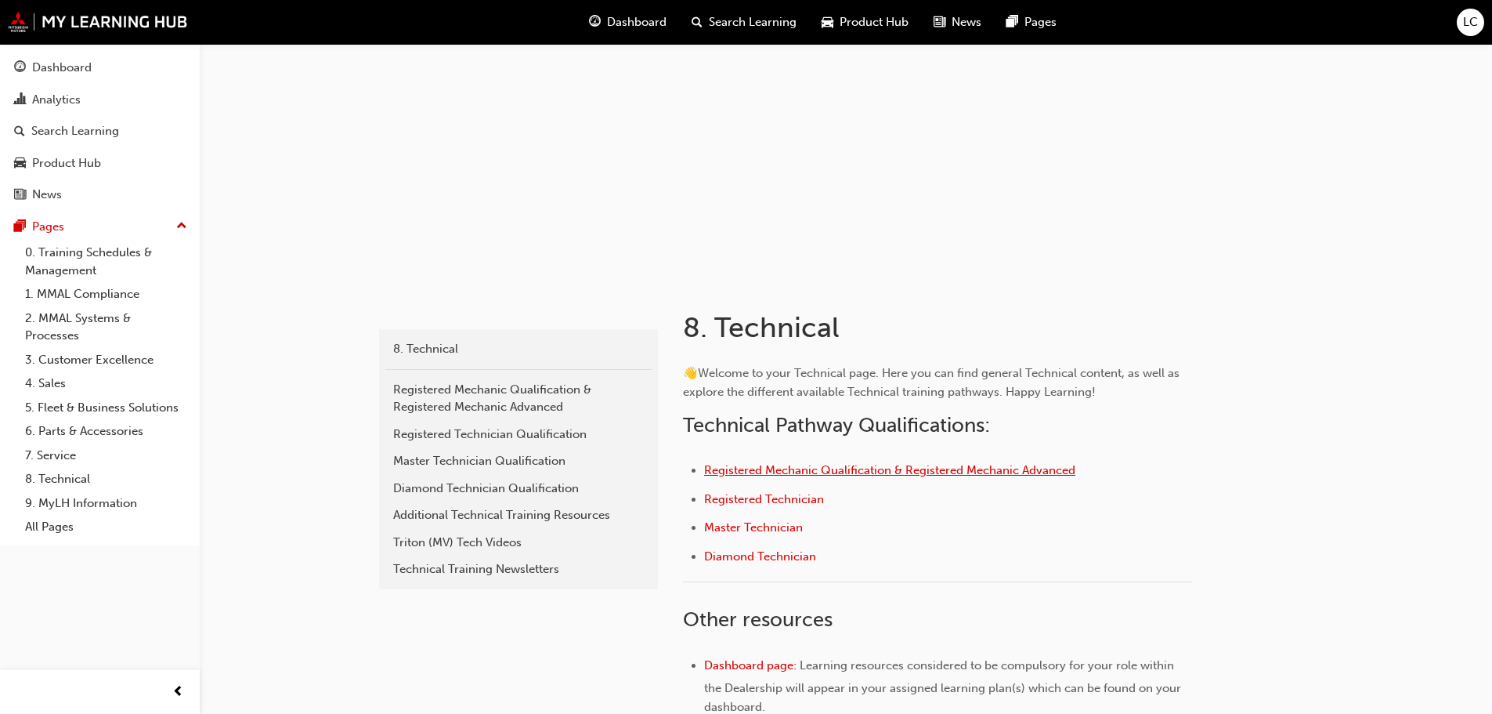
click at [776, 472] on span "Registered Mechanic Qualification & Registered Mechanic Advanced" at bounding box center [889, 470] width 371 height 14
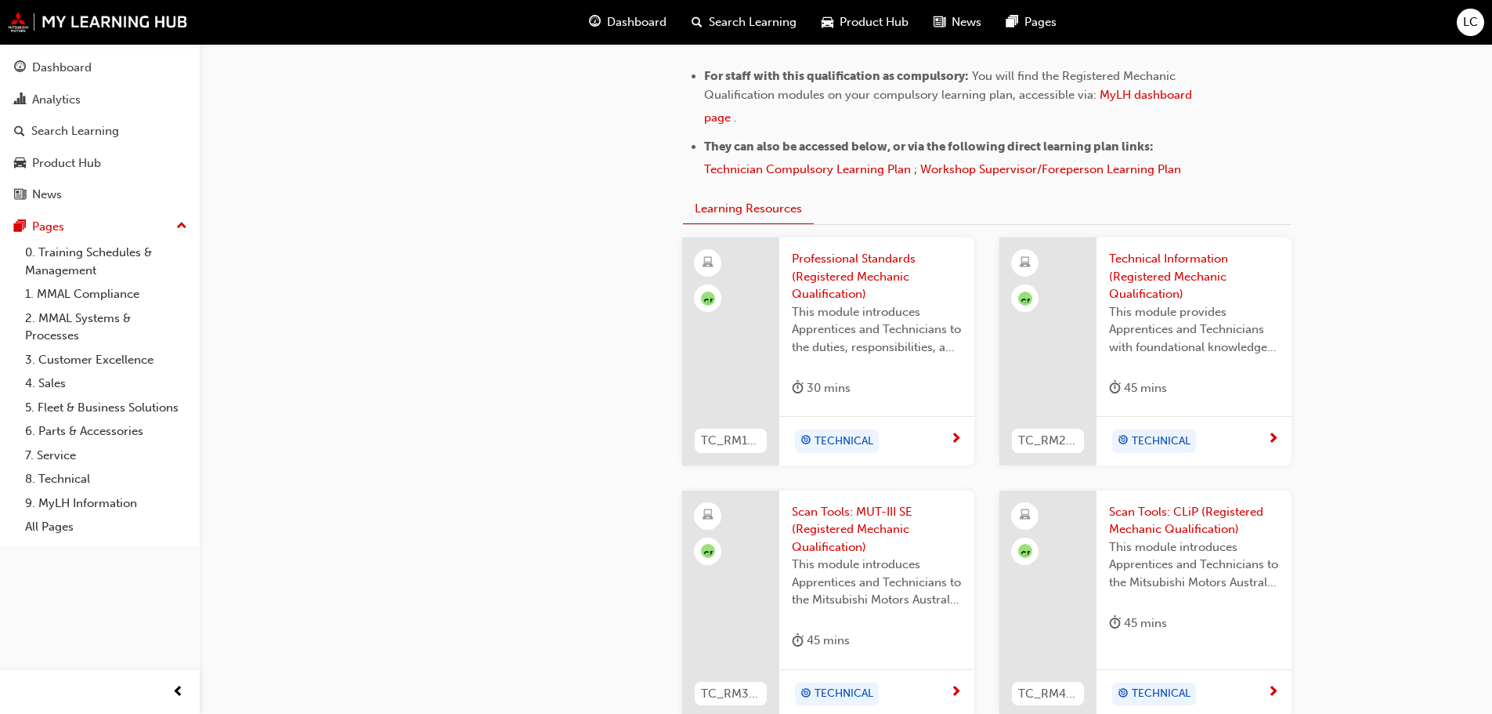
scroll to position [1018, 0]
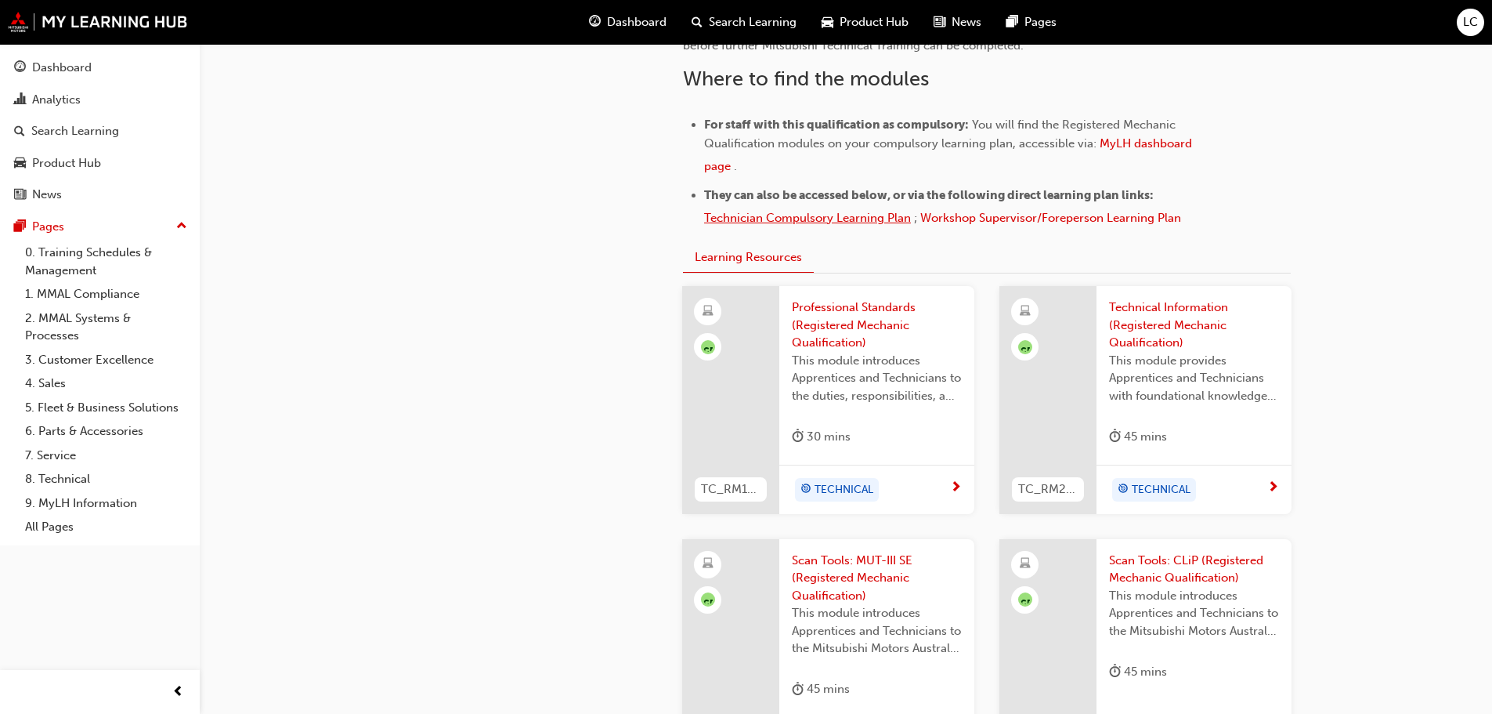
click at [805, 219] on span "Technician Compulsory Learning Plan" at bounding box center [807, 218] width 207 height 14
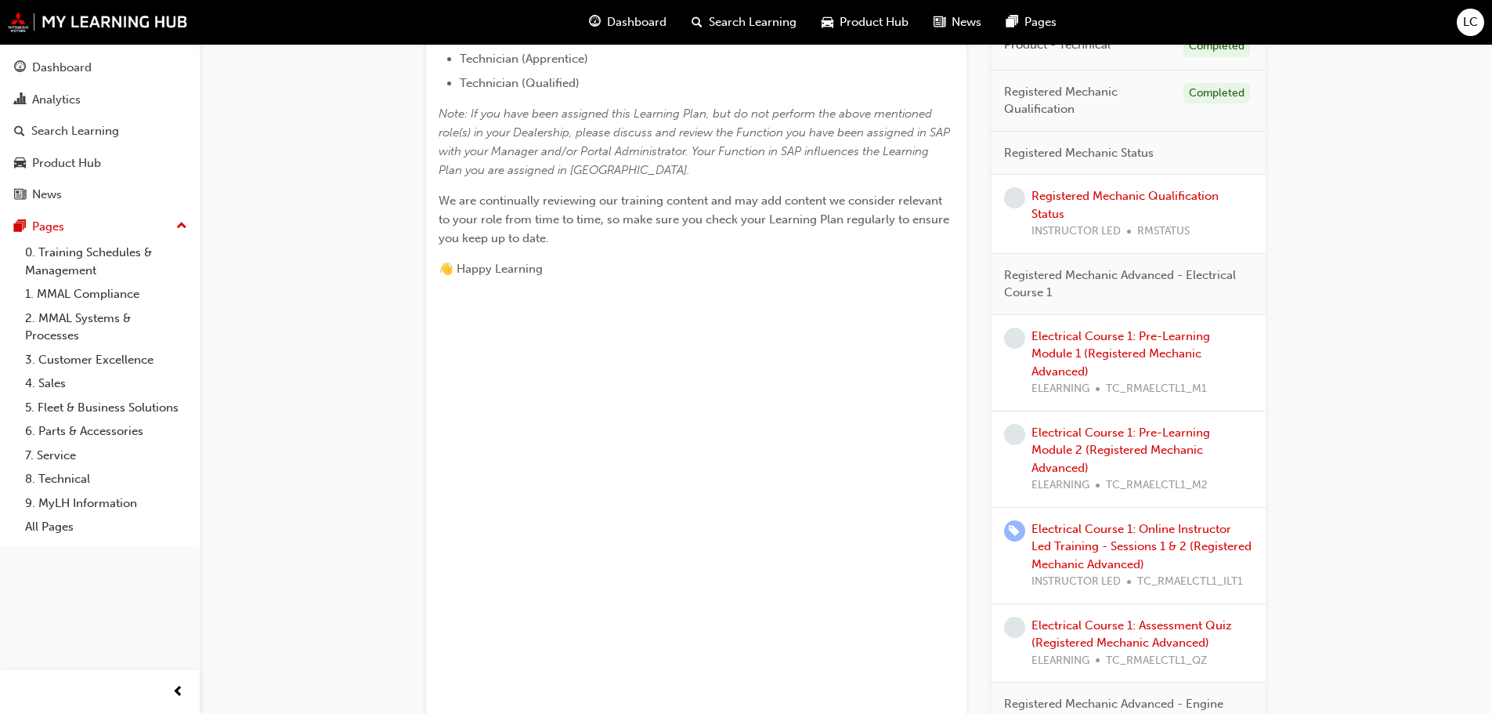
scroll to position [705, 0]
